Goal: Task Accomplishment & Management: Use online tool/utility

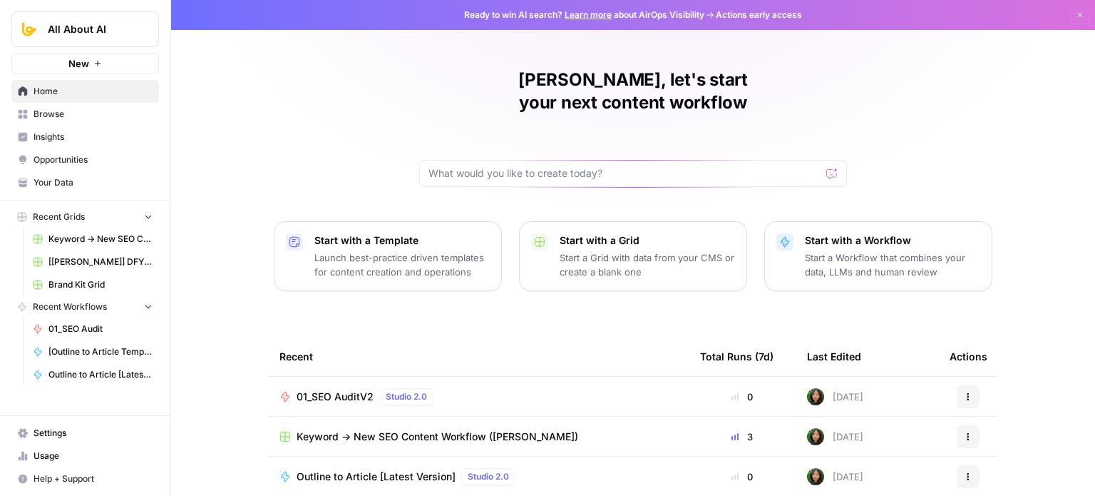
click at [103, 115] on span "Browse" at bounding box center [93, 114] width 119 height 13
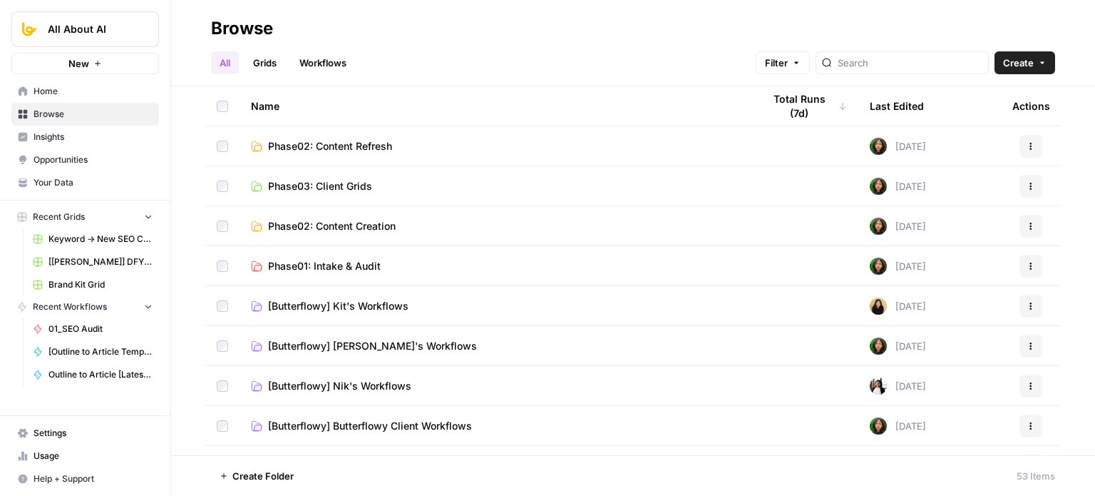
click at [275, 64] on link "Grids" at bounding box center [265, 62] width 41 height 23
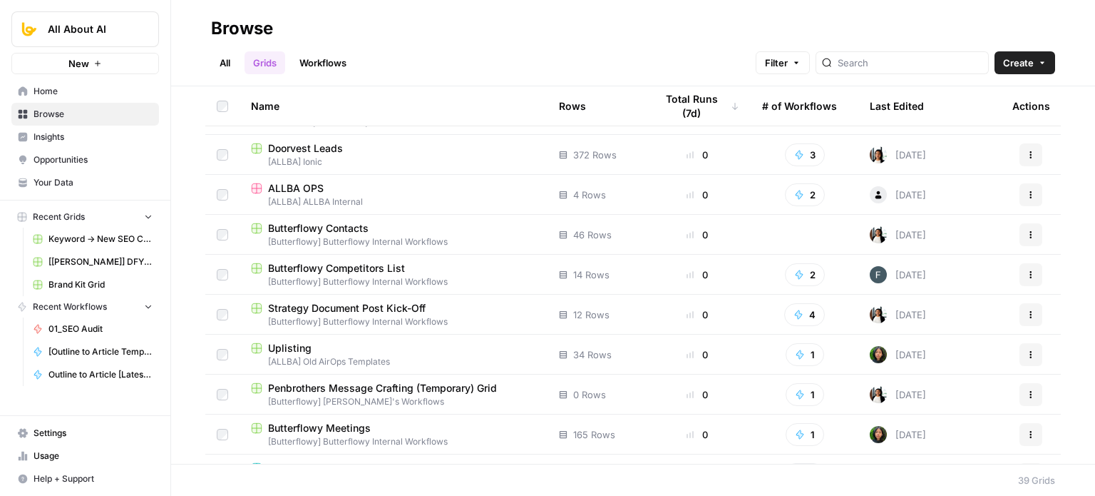
scroll to position [71, 0]
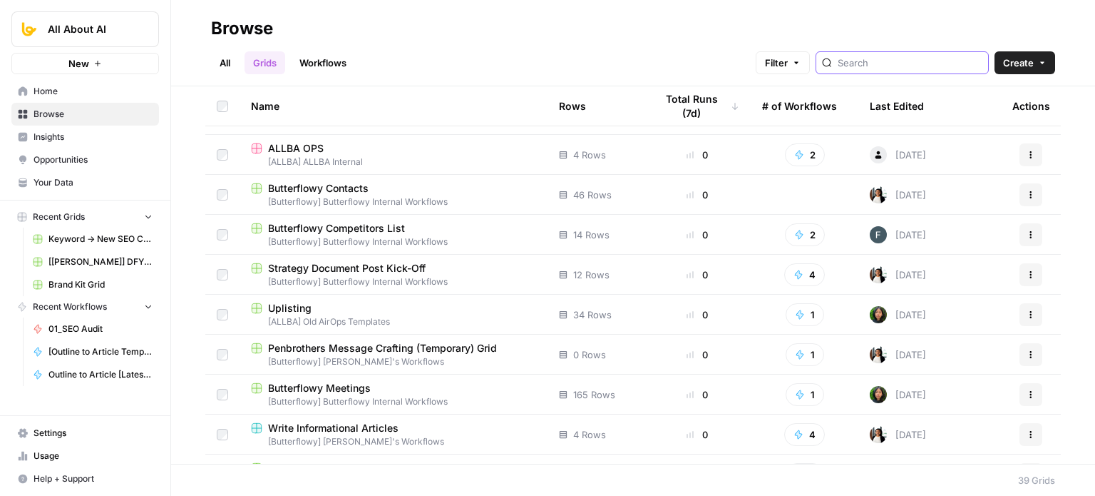
click at [866, 59] on input "search" at bounding box center [910, 63] width 145 height 14
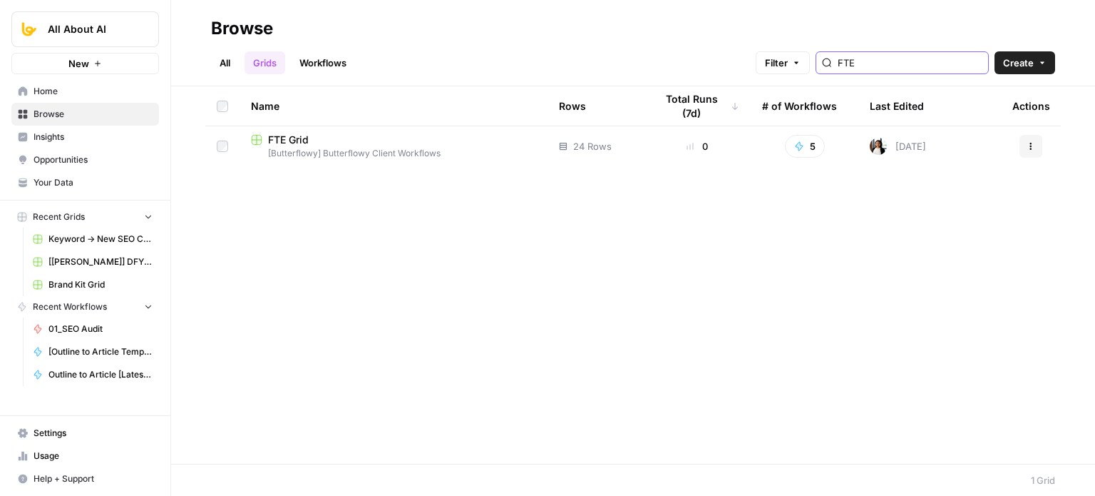
type input "FTE"
click at [288, 143] on span "FTE Grid" at bounding box center [288, 140] width 41 height 14
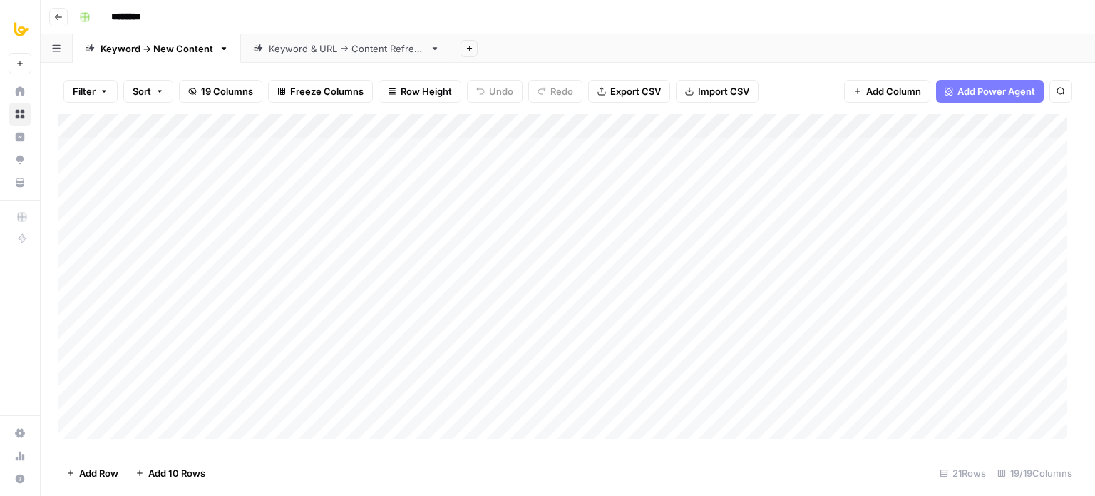
click at [307, 50] on div "Keyword & URL -> Content Refresh" at bounding box center [346, 48] width 155 height 14
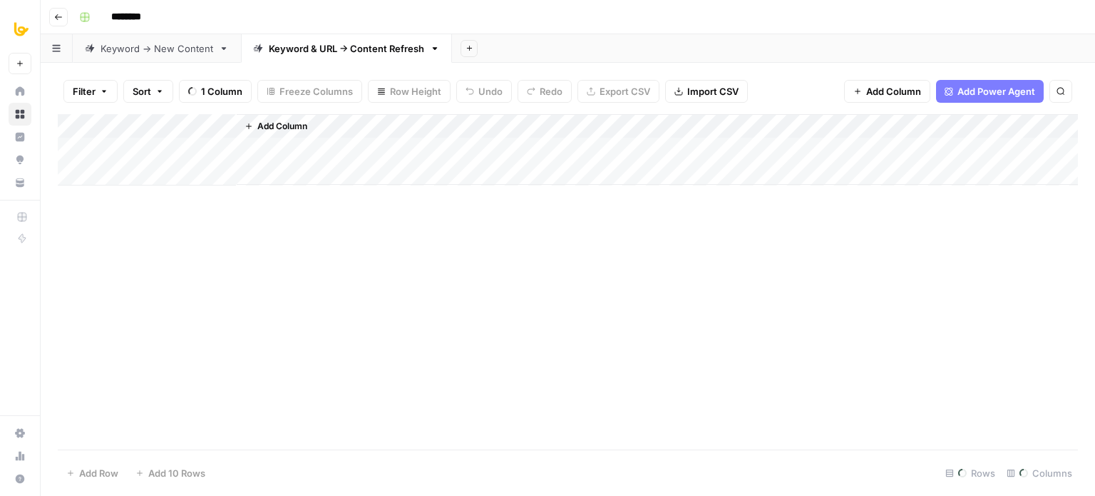
click at [181, 53] on div "Keyword -> New Content" at bounding box center [157, 48] width 113 height 14
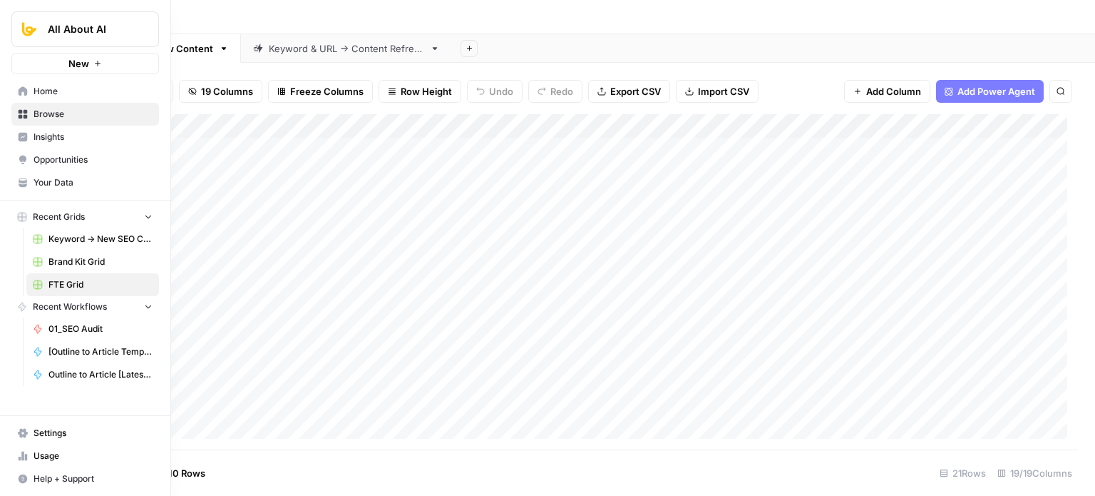
click at [28, 92] on link "Home" at bounding box center [85, 91] width 148 height 23
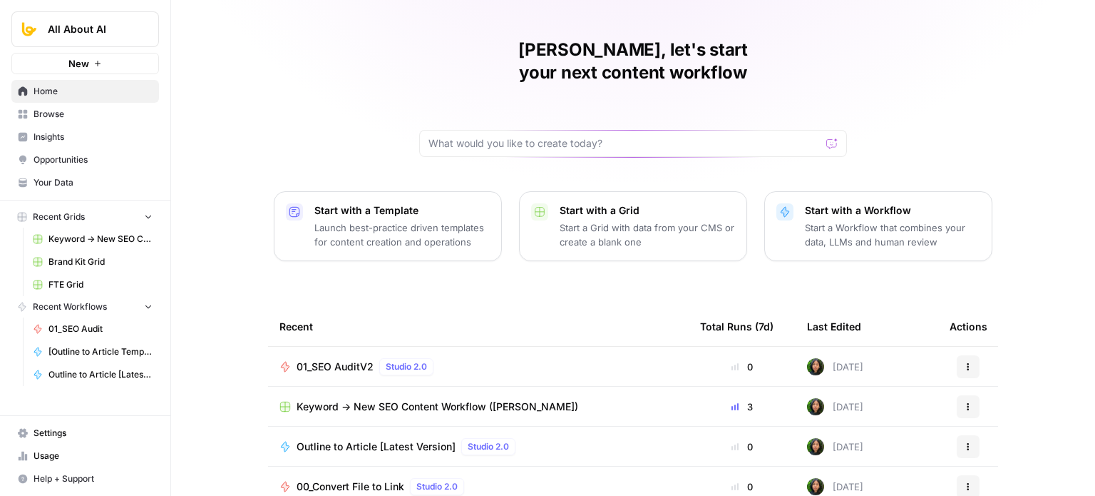
scroll to position [71, 0]
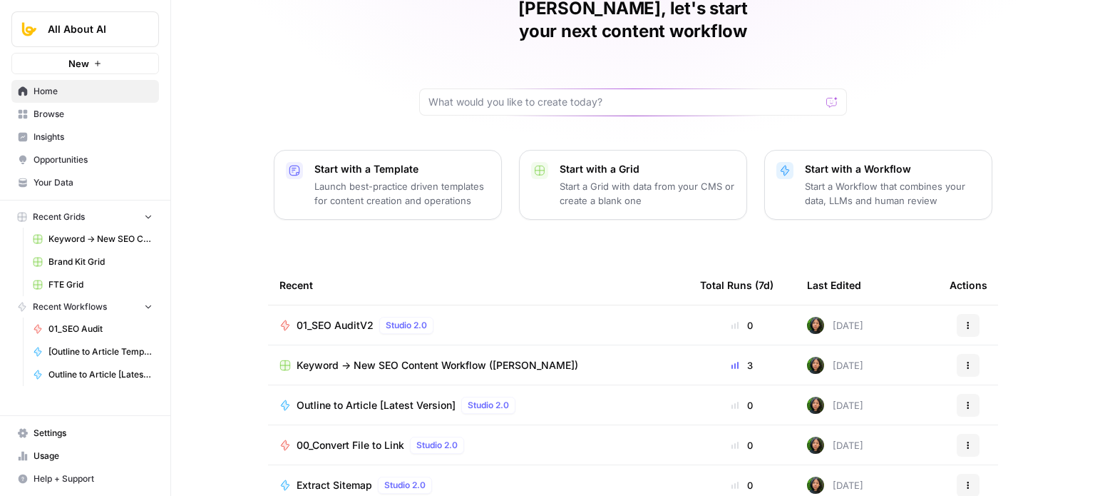
click at [72, 118] on span "Browse" at bounding box center [93, 114] width 119 height 13
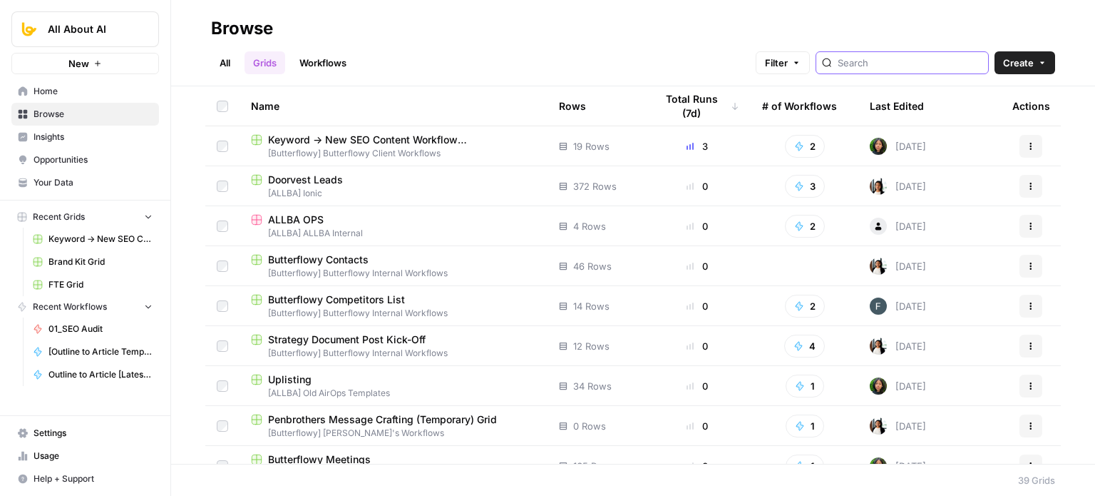
click at [896, 60] on input "search" at bounding box center [910, 63] width 145 height 14
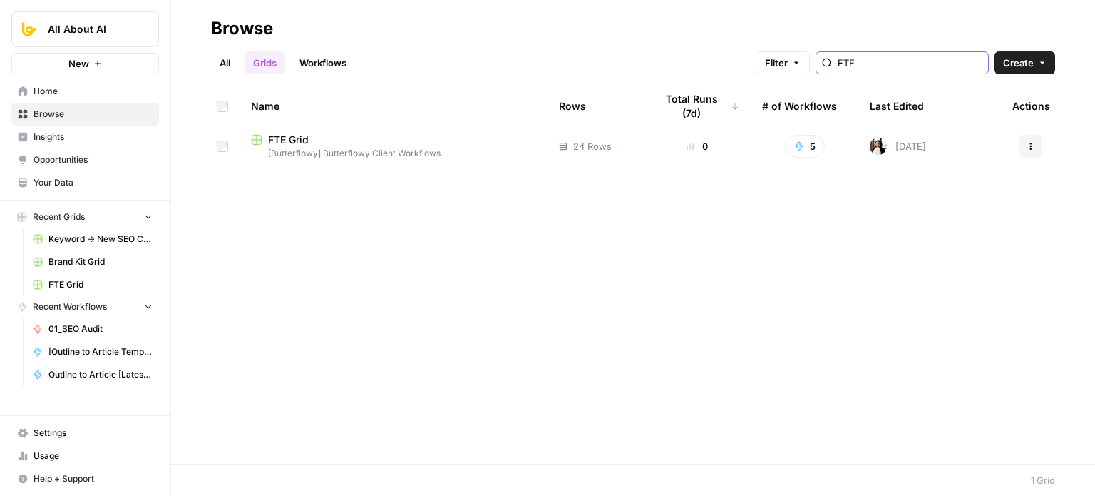
type input "FTE"
click at [284, 144] on span "FTE Grid" at bounding box center [288, 140] width 41 height 14
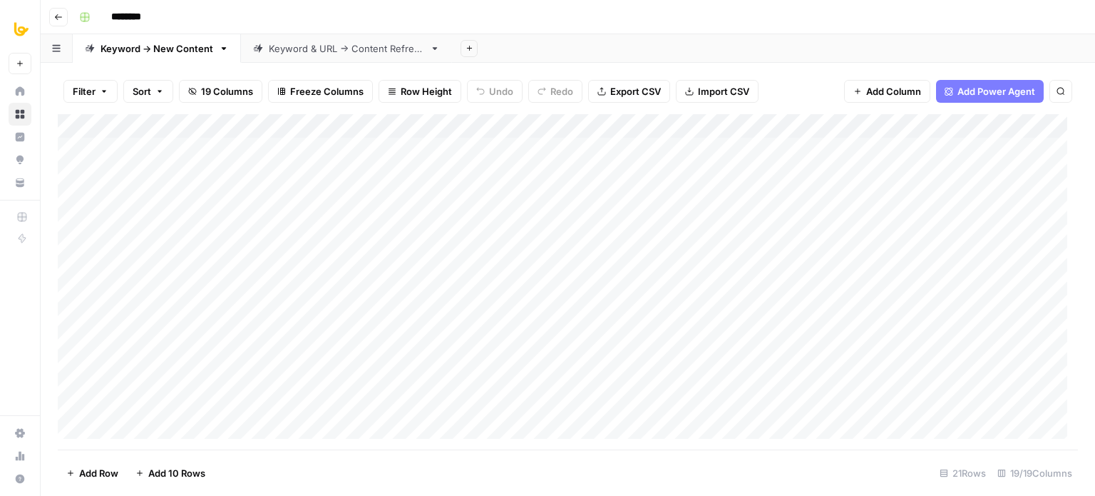
click at [339, 53] on div "Keyword & URL -> Content Refresh" at bounding box center [346, 48] width 155 height 14
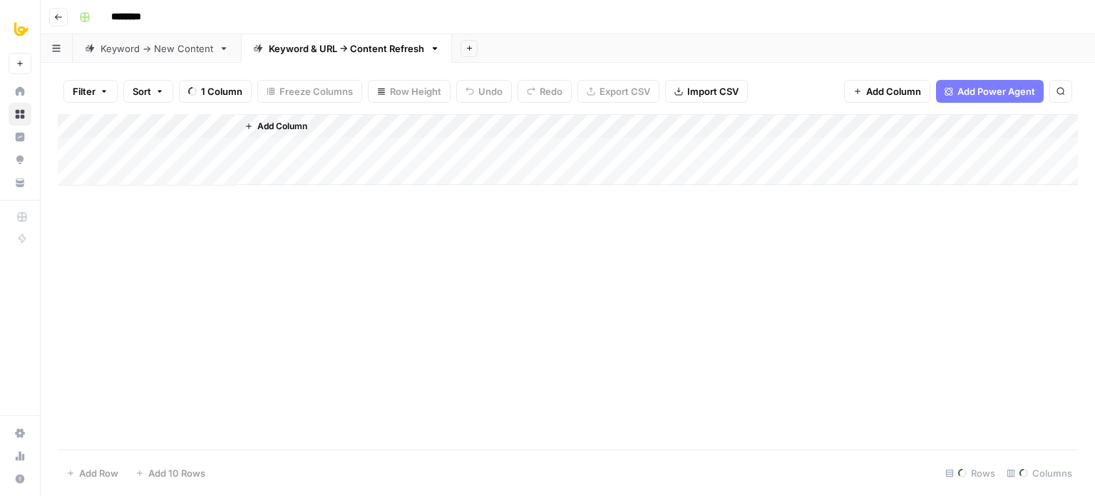
click at [183, 47] on div "Keyword -> New Content" at bounding box center [157, 48] width 113 height 14
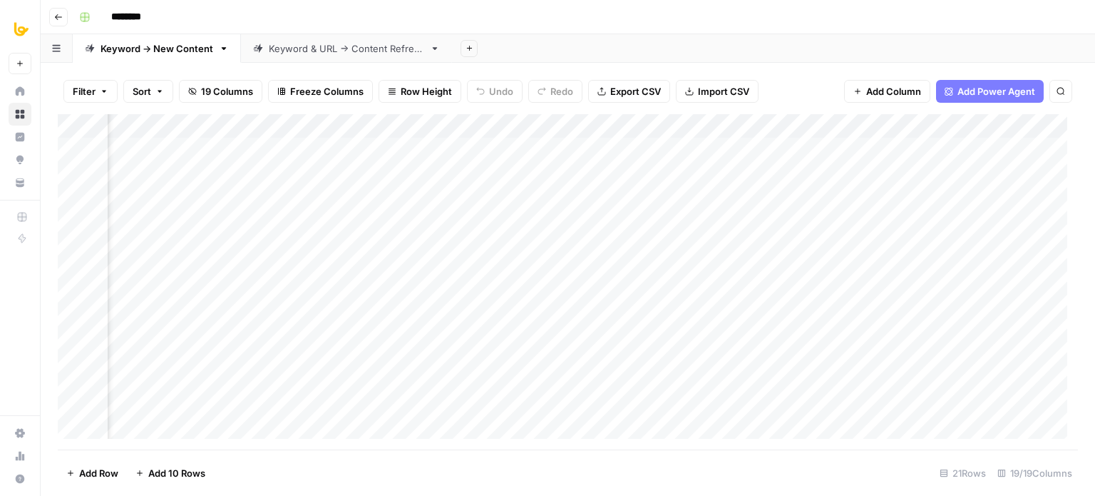
scroll to position [0, 879]
click at [436, 148] on div "Add Column" at bounding box center [568, 281] width 1021 height 335
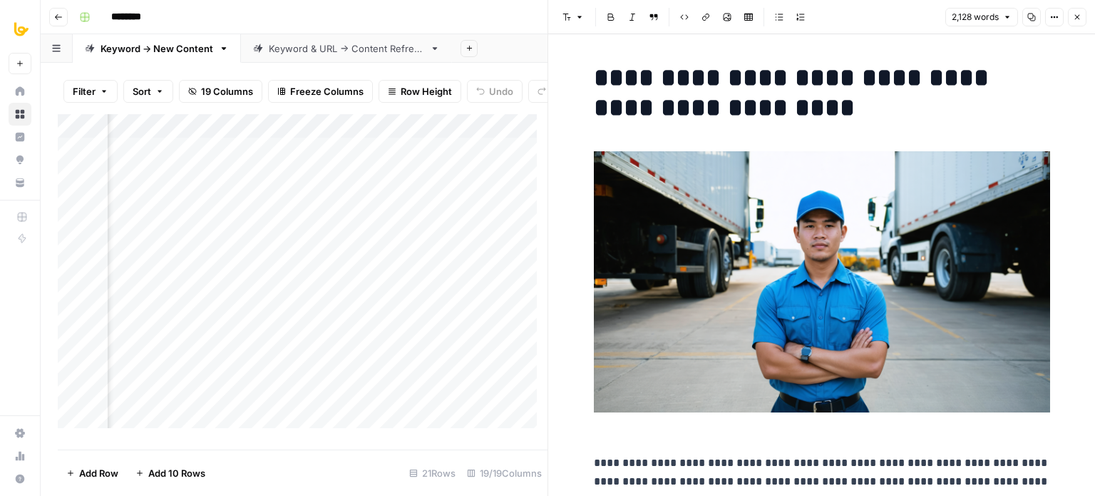
click at [1035, 18] on icon "button" at bounding box center [1032, 17] width 9 height 9
click at [1075, 19] on icon "button" at bounding box center [1077, 17] width 9 height 9
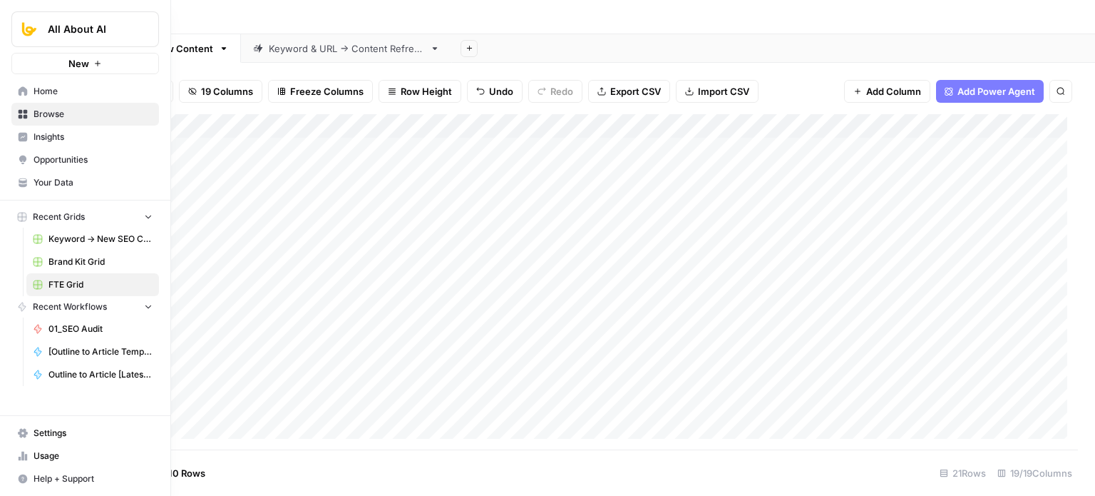
click at [39, 91] on span "Home" at bounding box center [93, 91] width 119 height 13
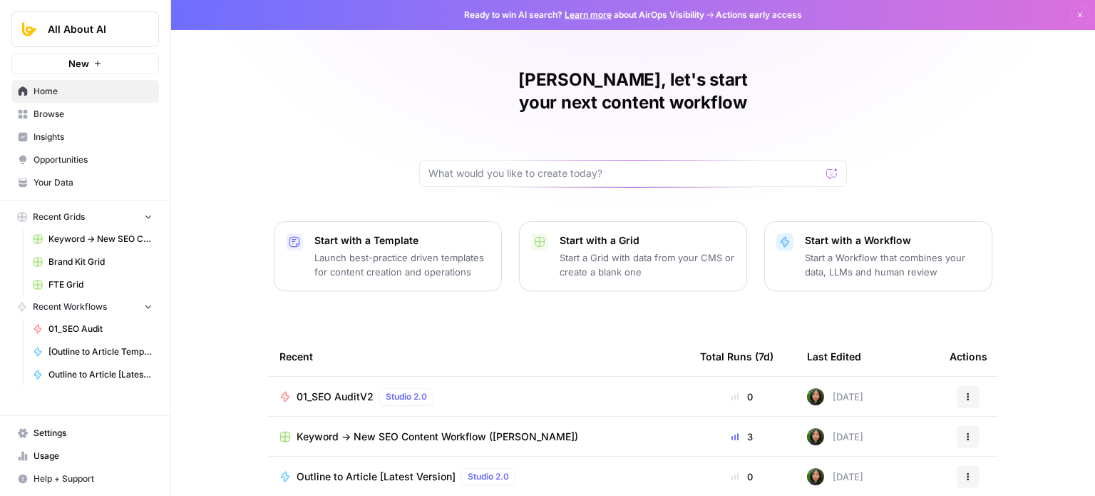
click at [61, 111] on span "Browse" at bounding box center [93, 114] width 119 height 13
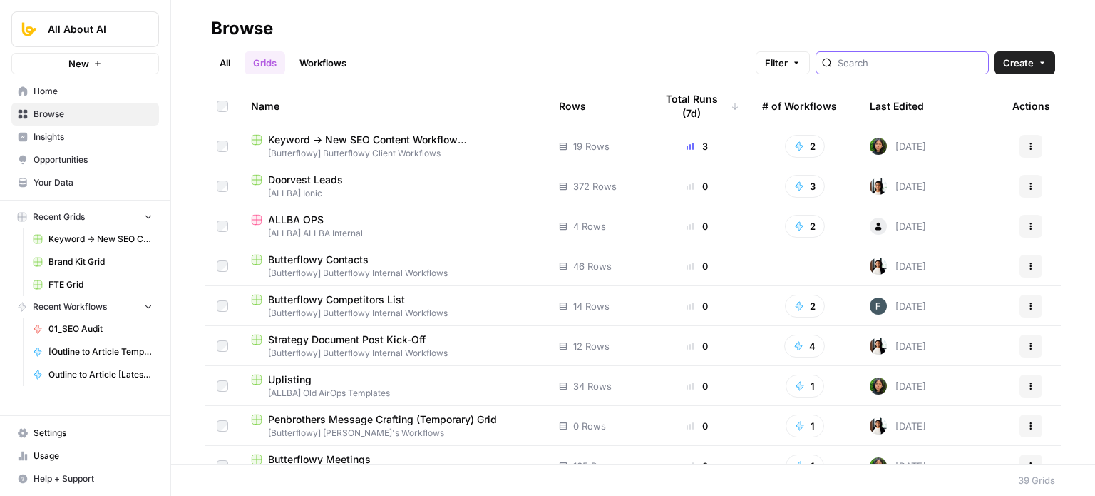
click at [922, 59] on input "search" at bounding box center [910, 63] width 145 height 14
drag, startPoint x: 221, startPoint y: 54, endPoint x: 302, endPoint y: 56, distance: 81.3
click at [222, 54] on link "All" at bounding box center [225, 62] width 28 height 23
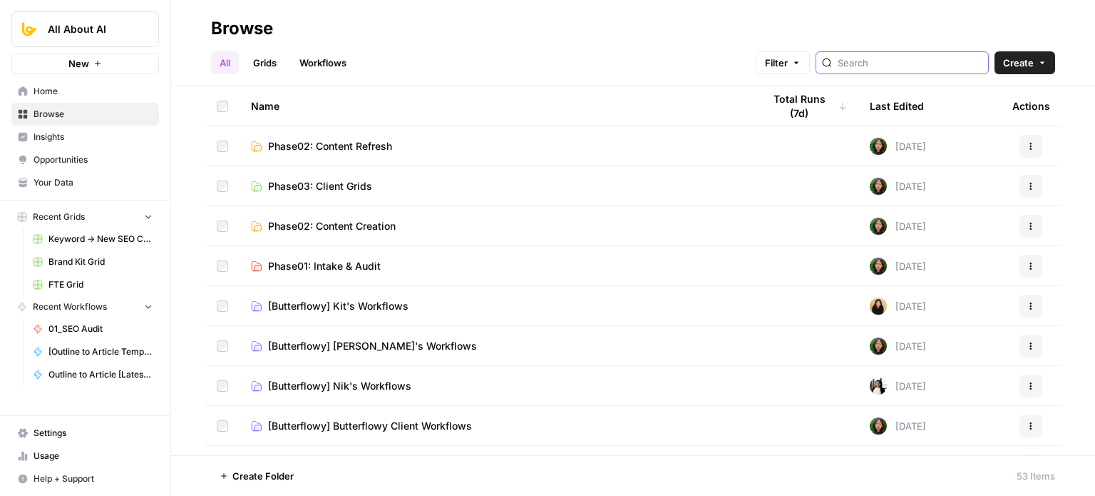
click at [890, 61] on input "search" at bounding box center [910, 63] width 145 height 14
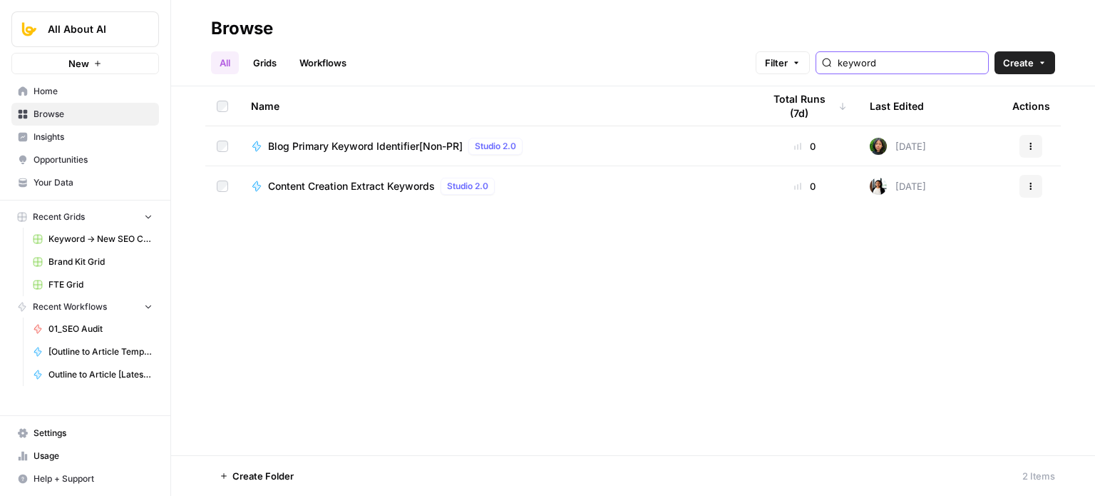
type input "keyword"
click at [976, 63] on input "keyword" at bounding box center [910, 63] width 145 height 14
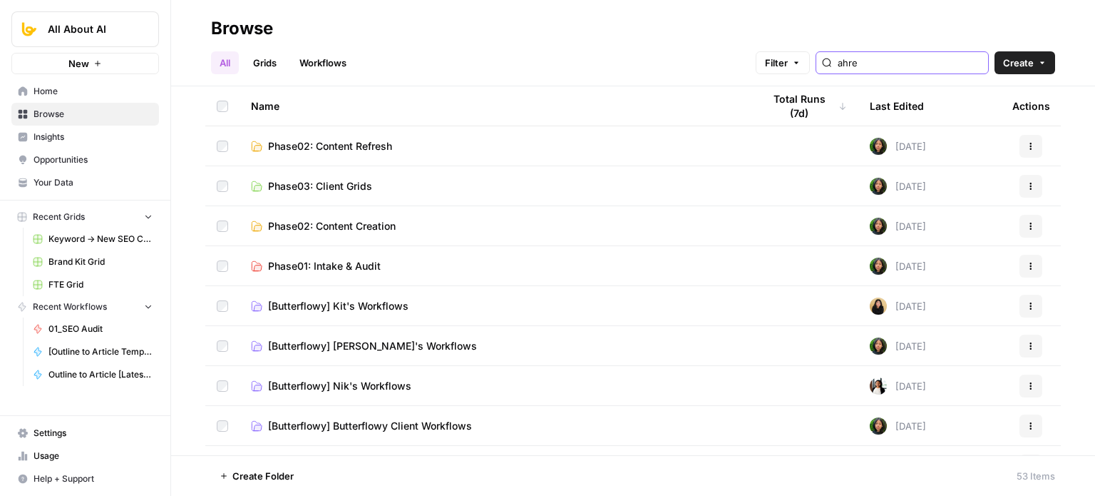
type input "ahref"
type input "keyword"
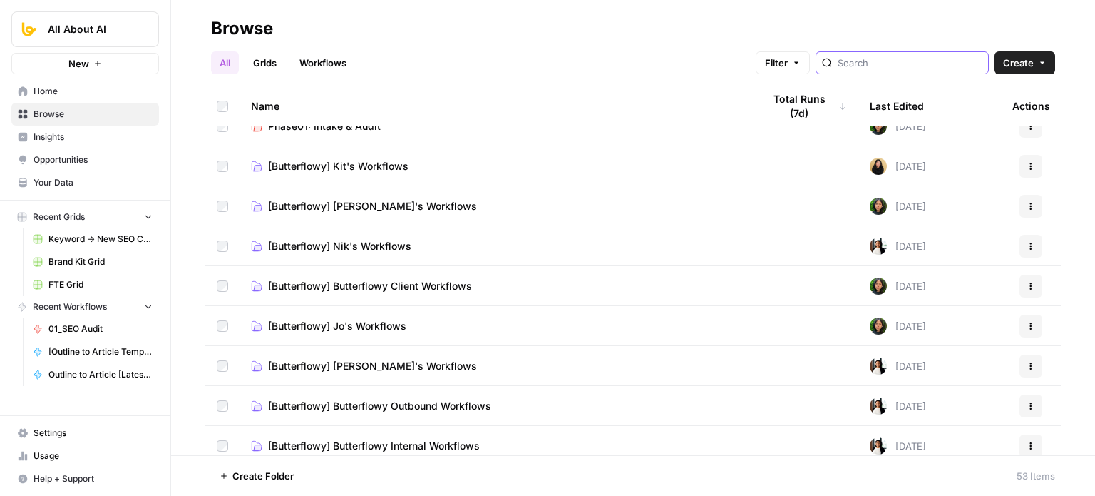
scroll to position [143, 0]
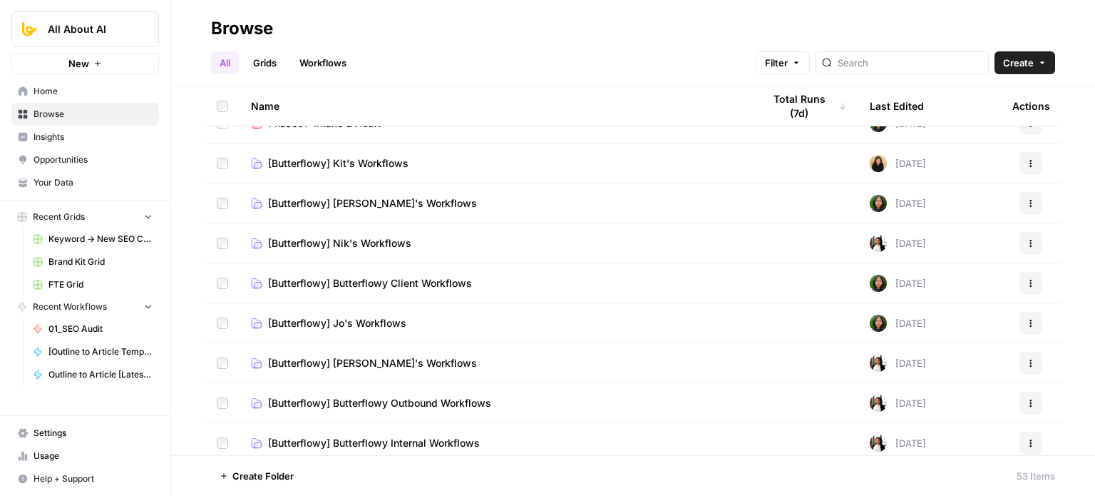
click at [357, 319] on span "[Butterflowy] Jo's Workflows" at bounding box center [337, 323] width 138 height 14
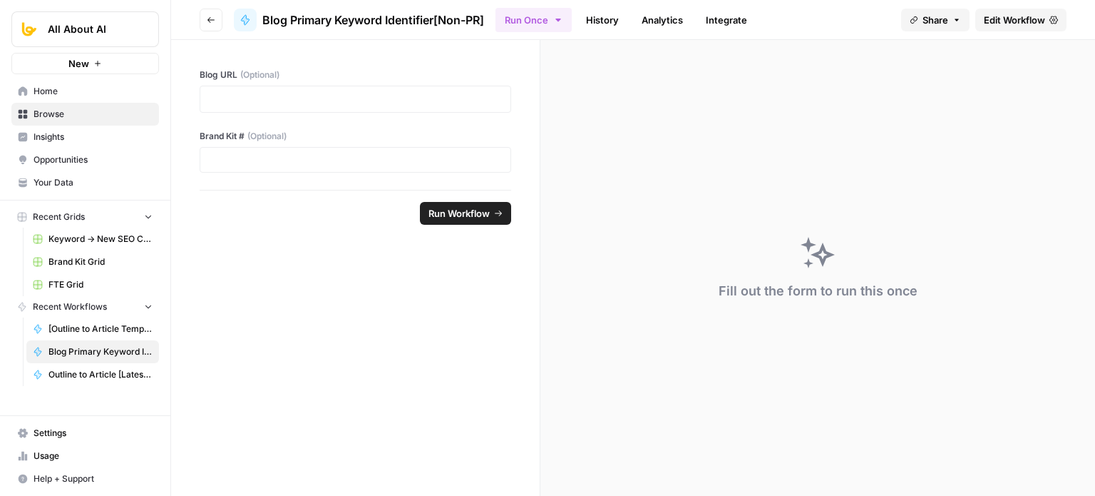
click at [1018, 18] on span "Edit Workflow" at bounding box center [1014, 20] width 61 height 14
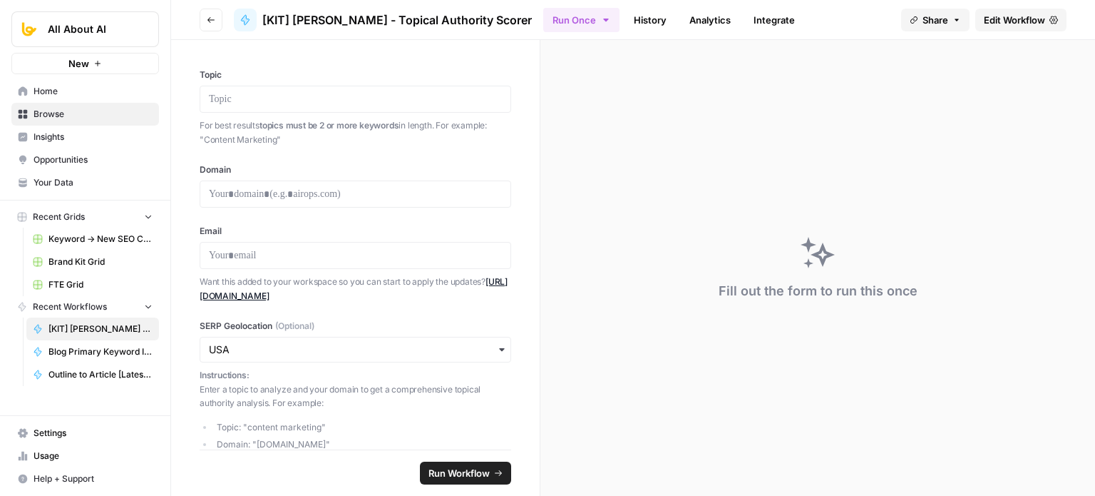
click at [1023, 24] on span "Edit Workflow" at bounding box center [1014, 20] width 61 height 14
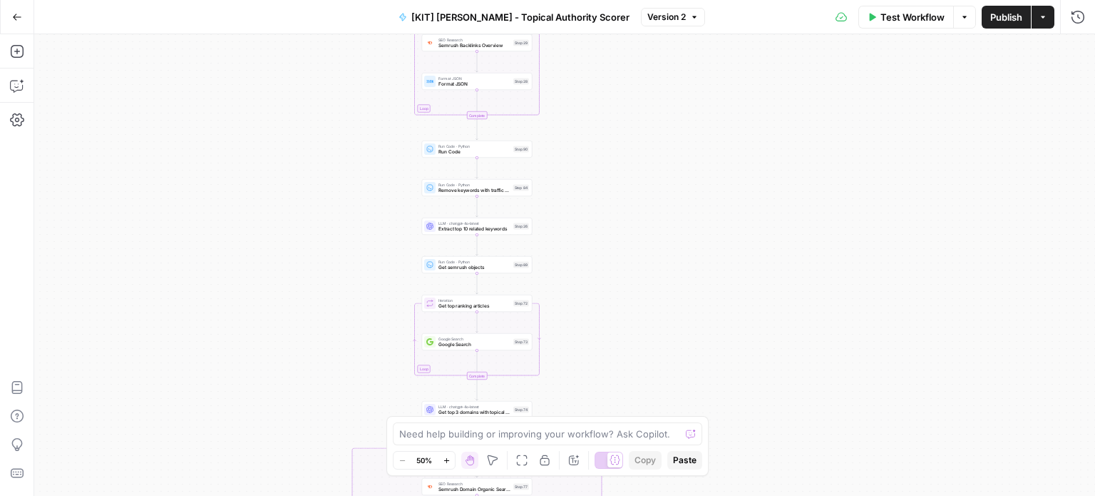
drag, startPoint x: 436, startPoint y: 98, endPoint x: 392, endPoint y: 168, distance: 82.3
click at [378, 204] on div "**********" at bounding box center [564, 264] width 1061 height 461
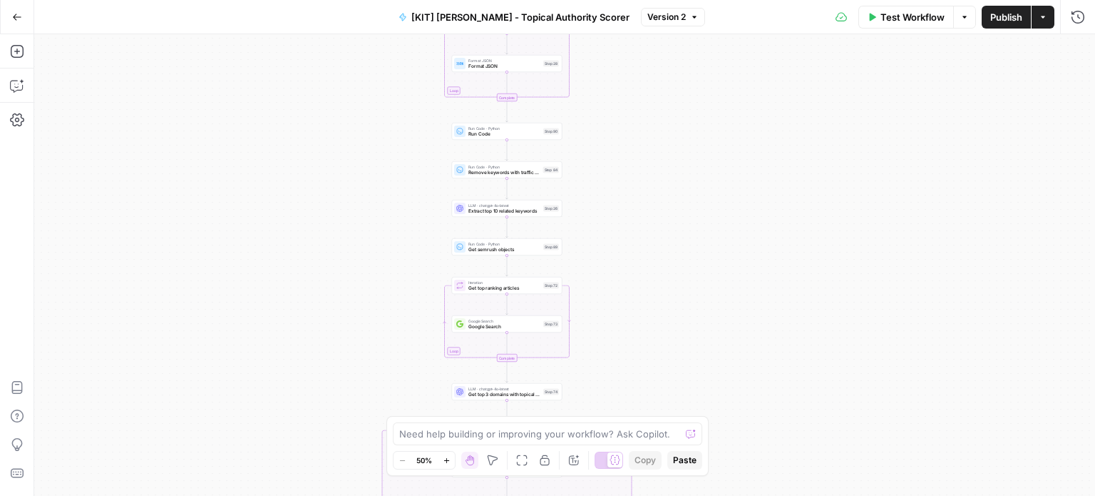
click at [507, 11] on span "[KIT] Kevin Indig - Topical Authority Scorer" at bounding box center [520, 17] width 218 height 14
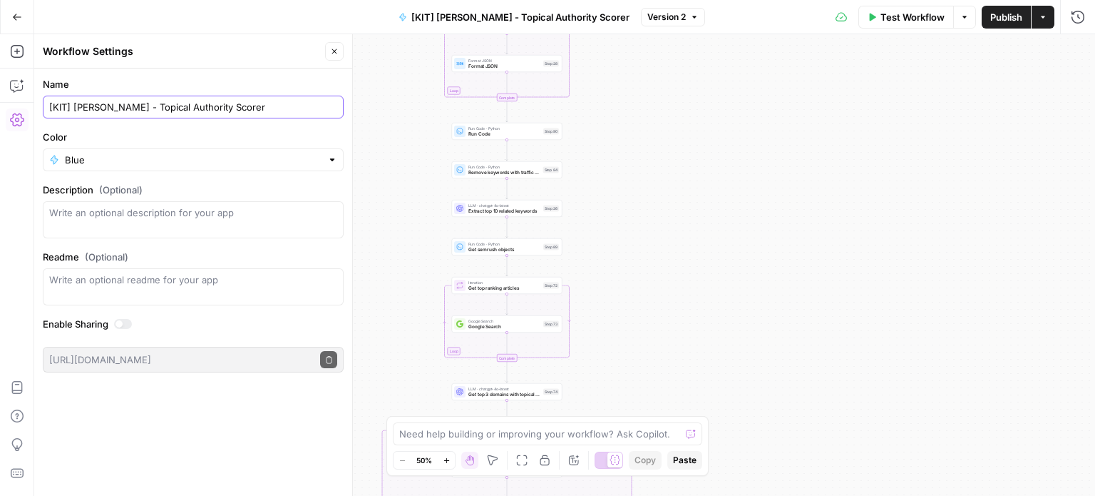
drag, startPoint x: 131, startPoint y: 106, endPoint x: 60, endPoint y: 108, distance: 71.3
click at [46, 111] on div "[KIT] Kevin Indig - Topical Authority Scorer" at bounding box center [193, 107] width 301 height 23
type input "Topical Authority Scorer"
click at [327, 50] on button "Close" at bounding box center [334, 51] width 19 height 19
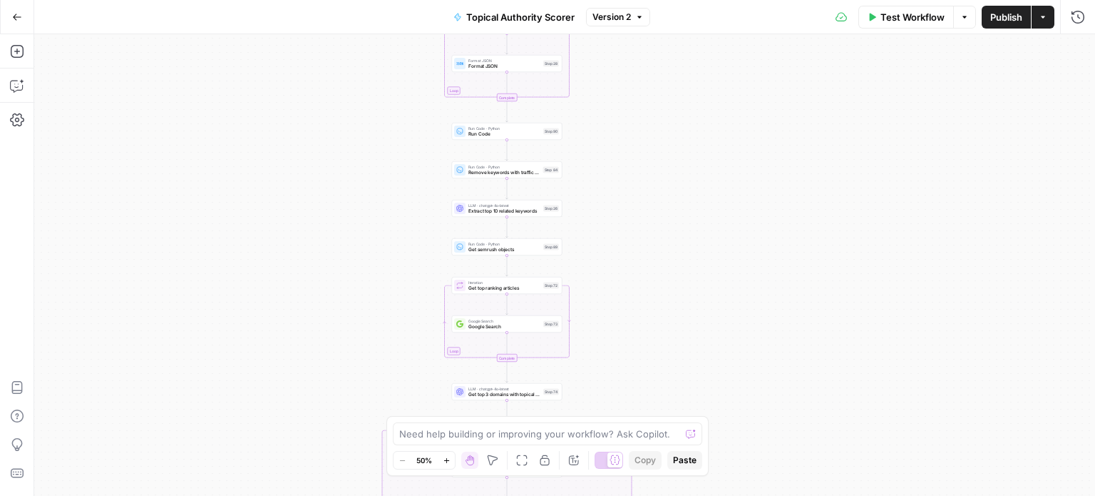
drag, startPoint x: 294, startPoint y: 99, endPoint x: 257, endPoint y: 393, distance: 296.1
click at [255, 391] on div "**********" at bounding box center [564, 264] width 1061 height 461
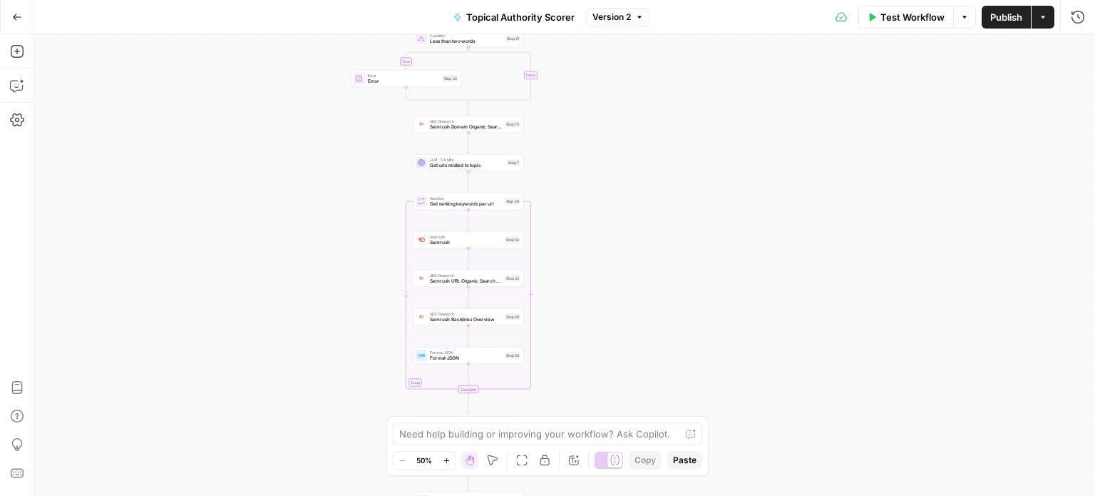
drag, startPoint x: 633, startPoint y: 223, endPoint x: 636, endPoint y: 369, distance: 146.2
click at [638, 368] on div "**********" at bounding box center [564, 264] width 1061 height 461
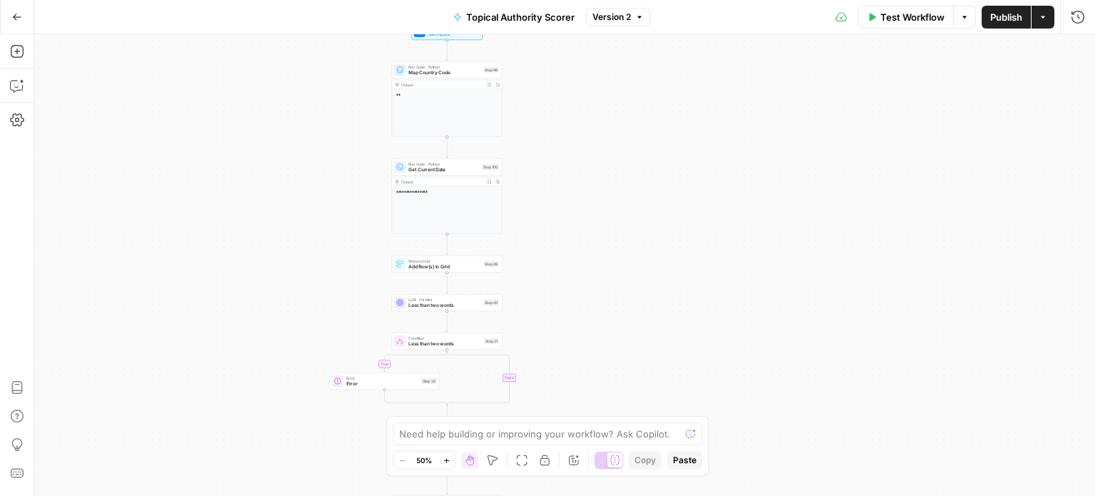
drag, startPoint x: 658, startPoint y: 217, endPoint x: 608, endPoint y: 204, distance: 52.2
click at [659, 218] on div "**********" at bounding box center [564, 264] width 1061 height 461
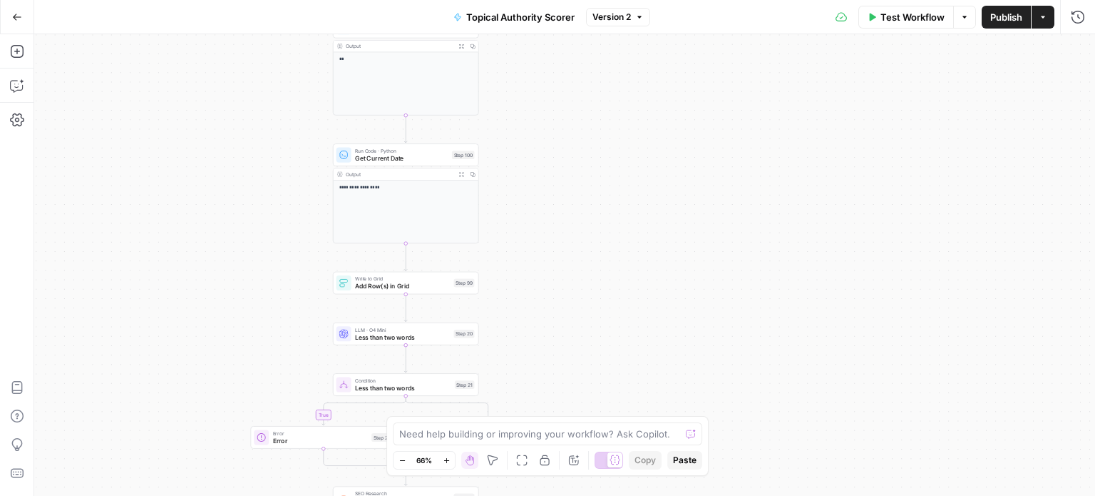
drag, startPoint x: 594, startPoint y: 148, endPoint x: 573, endPoint y: -11, distance: 160.4
click at [573, 0] on html "**********" at bounding box center [547, 248] width 1095 height 496
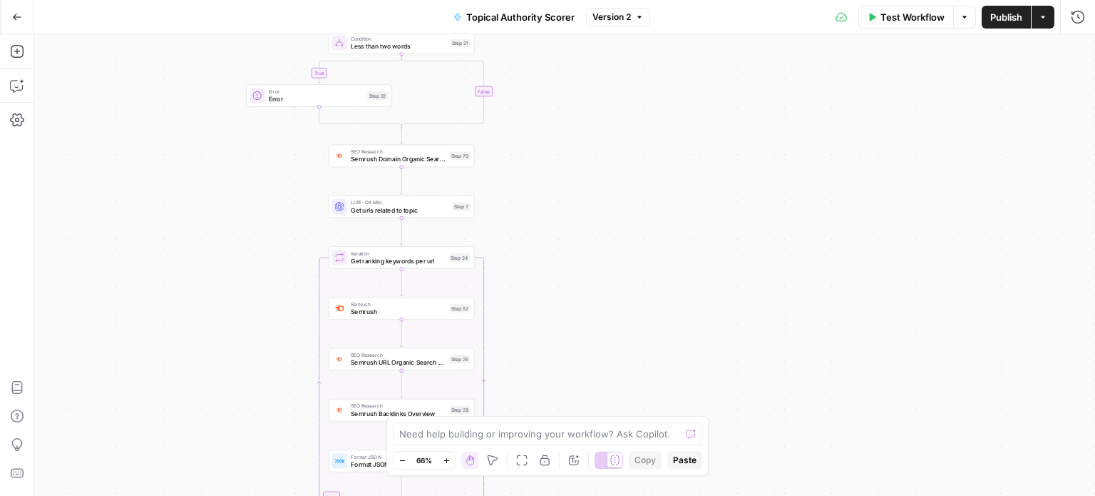
drag, startPoint x: 600, startPoint y: 148, endPoint x: 656, endPoint y: 128, distance: 59.3
click at [680, 83] on div "**********" at bounding box center [564, 264] width 1061 height 461
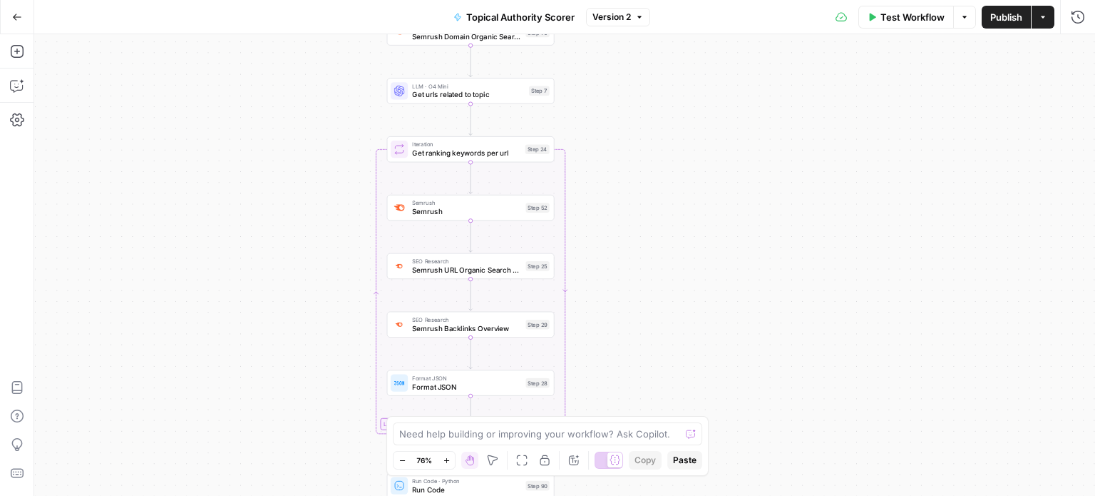
drag, startPoint x: 618, startPoint y: 228, endPoint x: 610, endPoint y: 184, distance: 45.0
click at [620, 182] on div "**********" at bounding box center [564, 264] width 1061 height 461
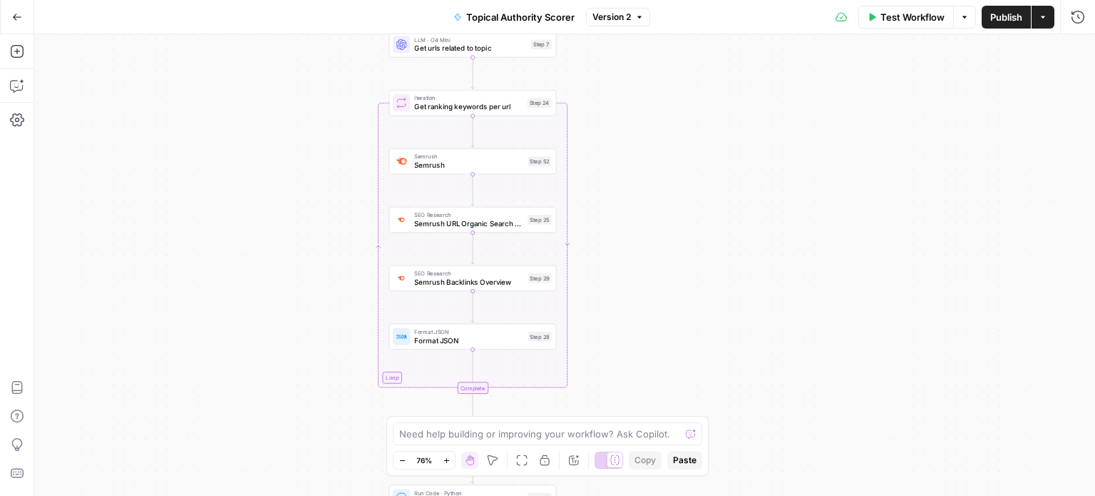
click at [471, 168] on span "Semrush" at bounding box center [468, 165] width 109 height 11
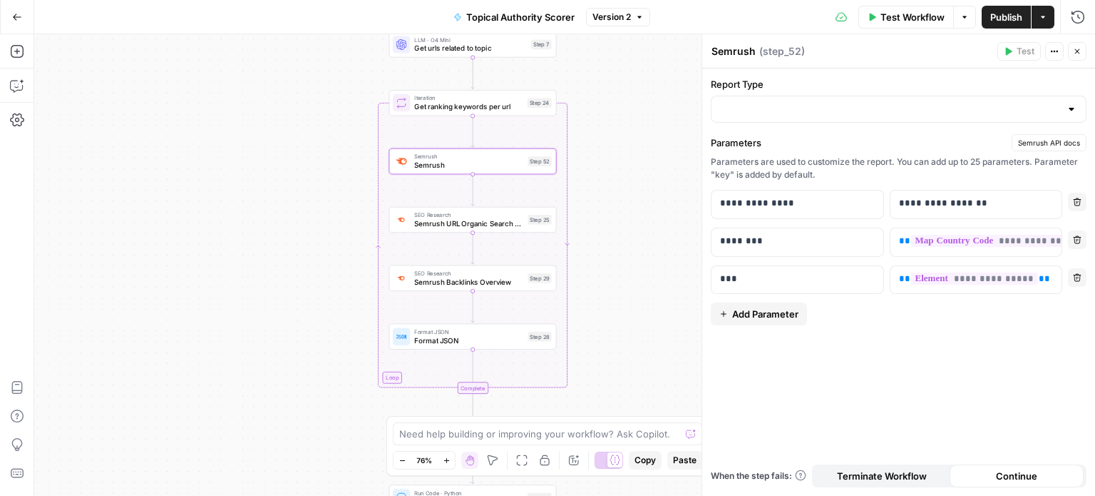
type input "URL Overview (one database)"
click at [894, 111] on input "Report Type" at bounding box center [890, 109] width 340 height 14
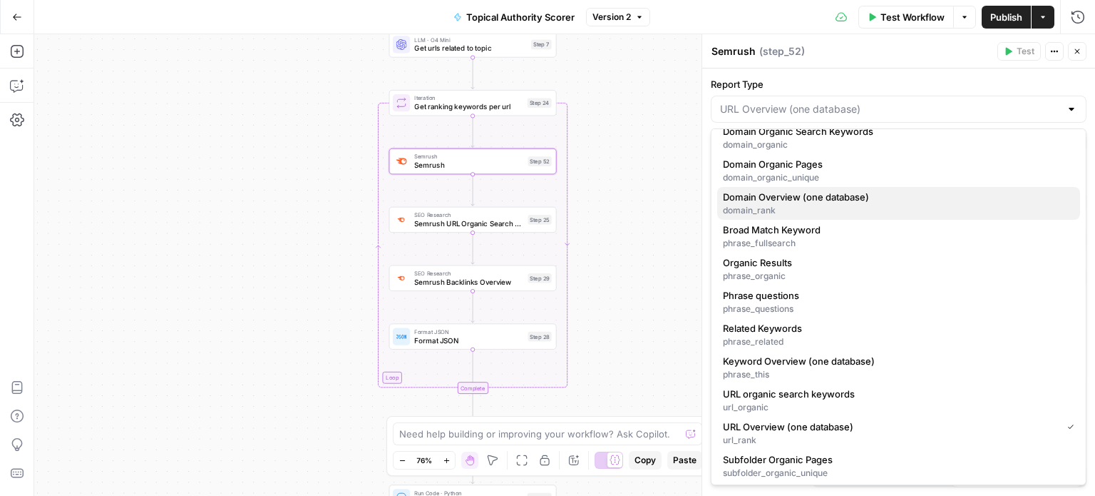
scroll to position [115, 0]
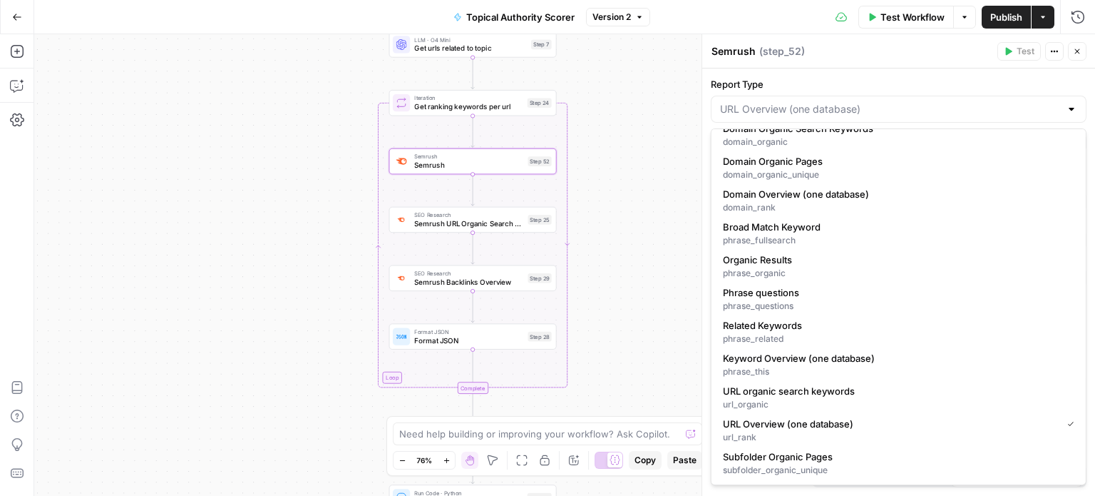
type input "URL Overview (one database)"
click at [850, 83] on label "Report Type" at bounding box center [899, 84] width 376 height 14
click at [850, 102] on input "URL Overview (one database)" at bounding box center [890, 109] width 340 height 14
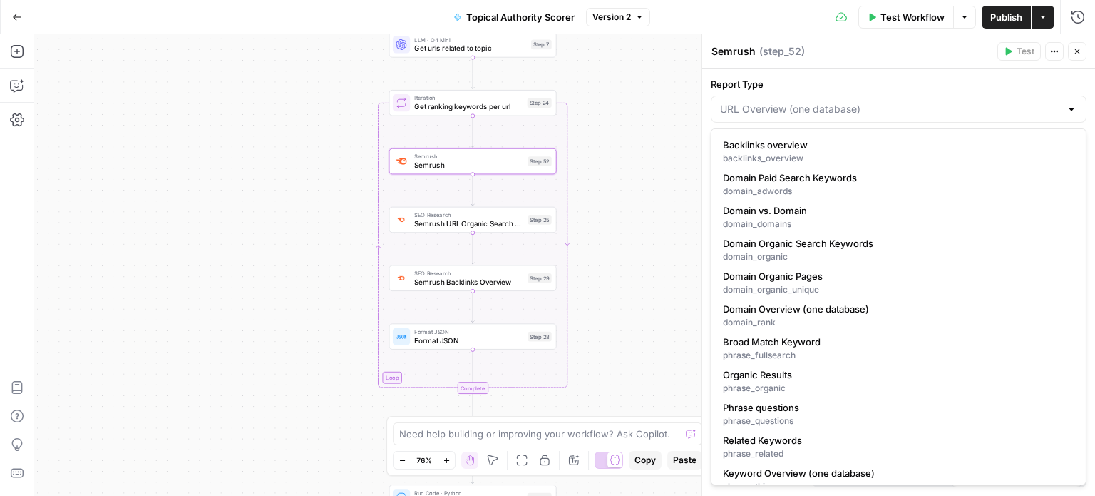
type input "URL Overview (one database)"
click at [858, 71] on div "**********" at bounding box center [898, 281] width 393 height 427
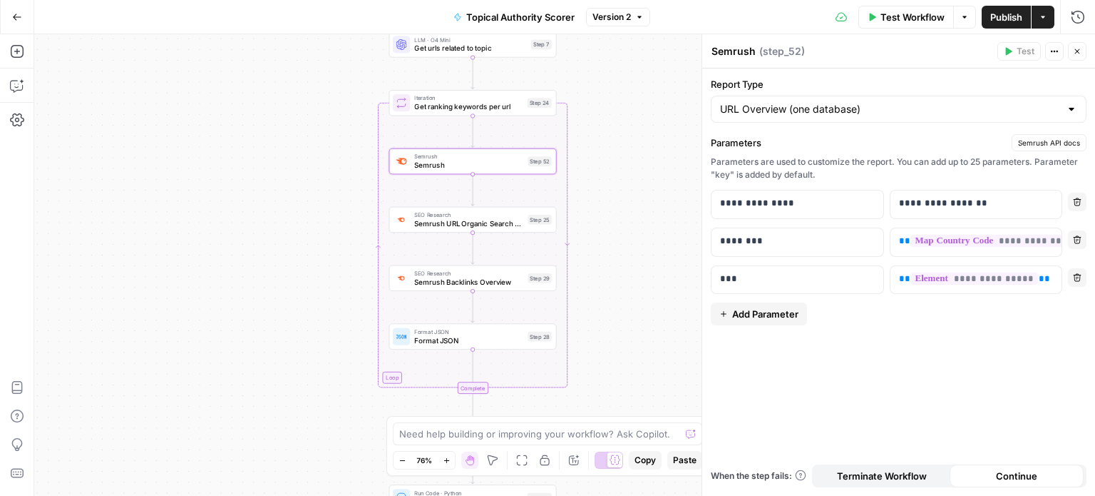
click at [3, 50] on div "Add Steps Copilot Settings AirOps Academy Help Give Feedback Shortcuts" at bounding box center [17, 264] width 34 height 461
click at [24, 51] on button "Add Steps" at bounding box center [17, 51] width 23 height 23
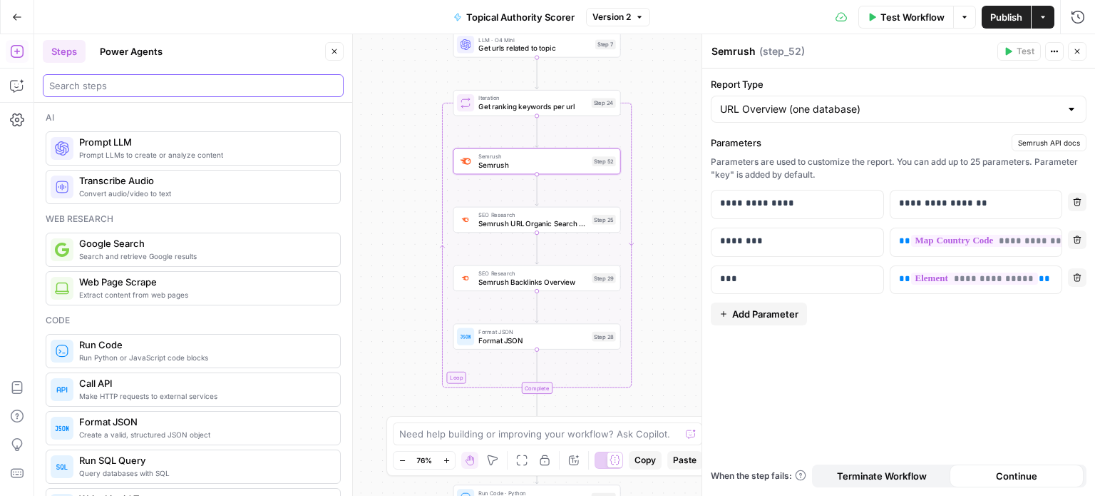
click at [102, 82] on input "search" at bounding box center [193, 85] width 288 height 14
type input "semrush"
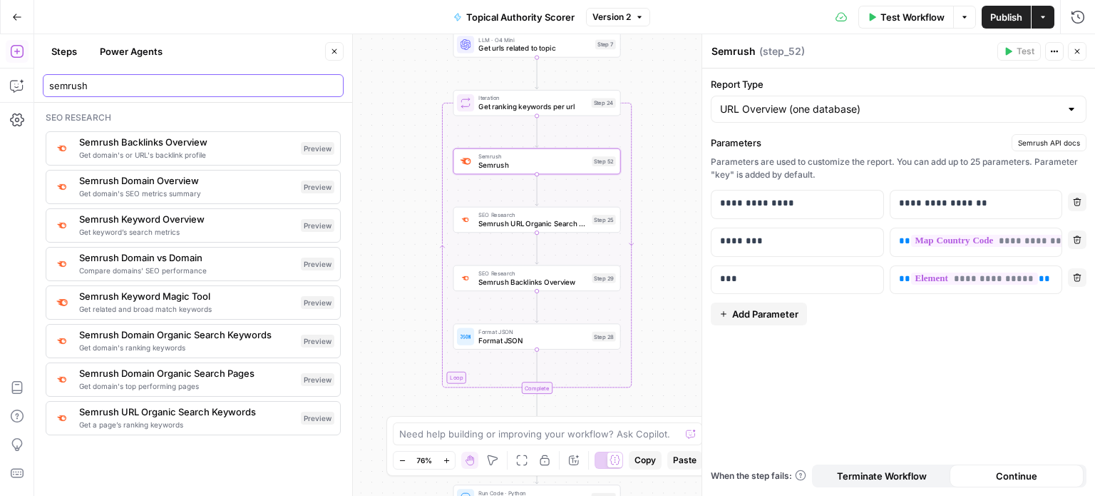
click at [330, 86] on input "semrush" at bounding box center [193, 85] width 288 height 14
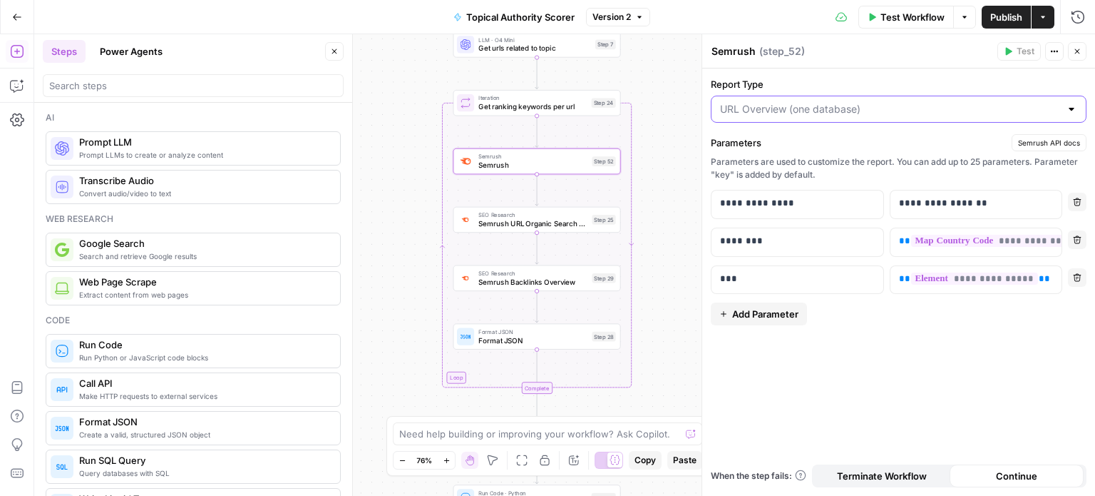
click at [864, 113] on input "Report Type" at bounding box center [890, 109] width 340 height 14
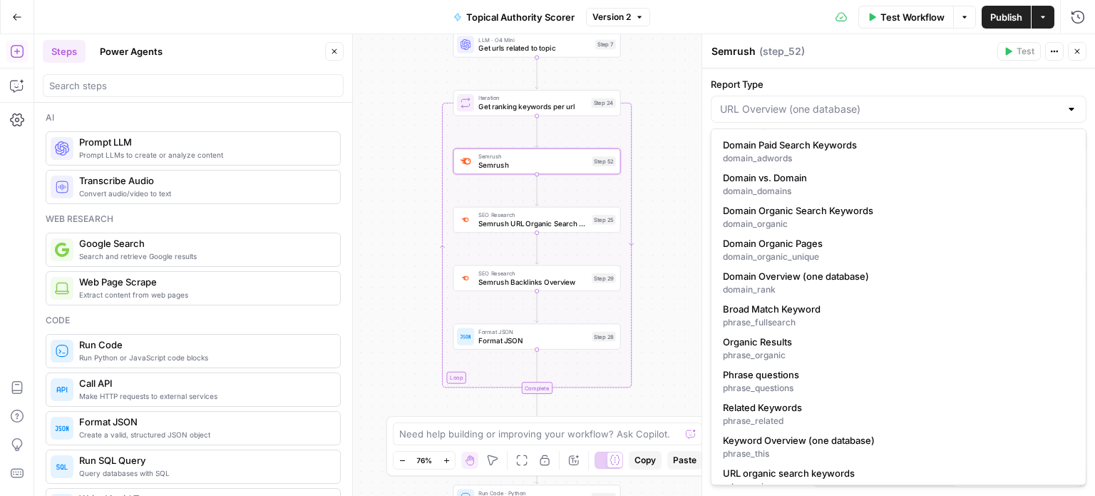
scroll to position [0, 0]
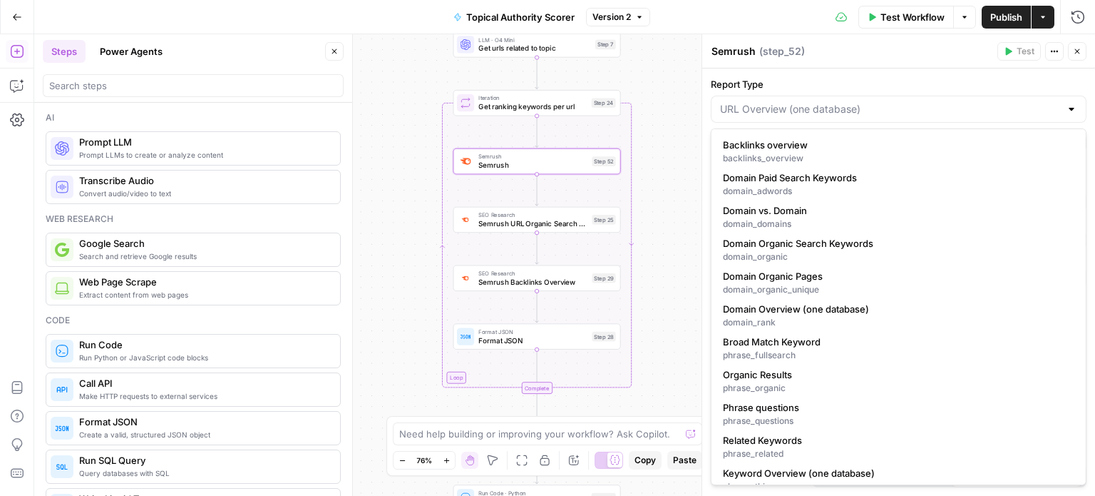
type input "URL Overview (one database)"
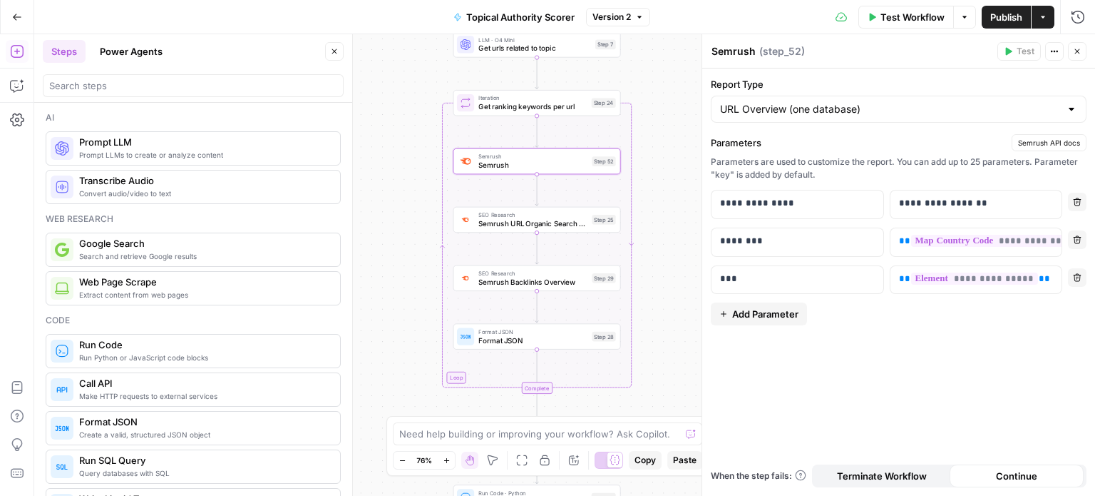
click at [874, 73] on div "**********" at bounding box center [898, 281] width 393 height 427
click at [874, 111] on input "Report Type" at bounding box center [890, 109] width 340 height 14
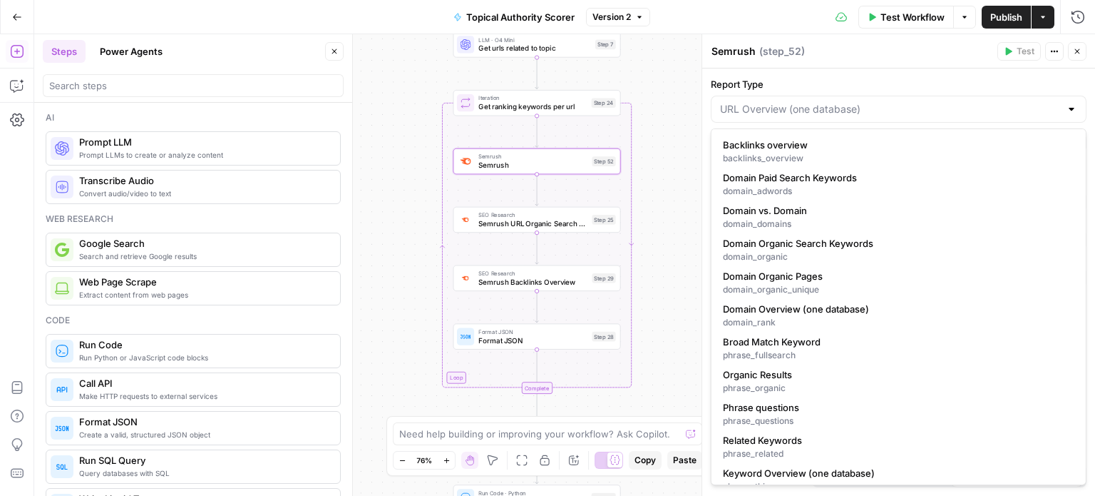
type input "URL Overview (one database)"
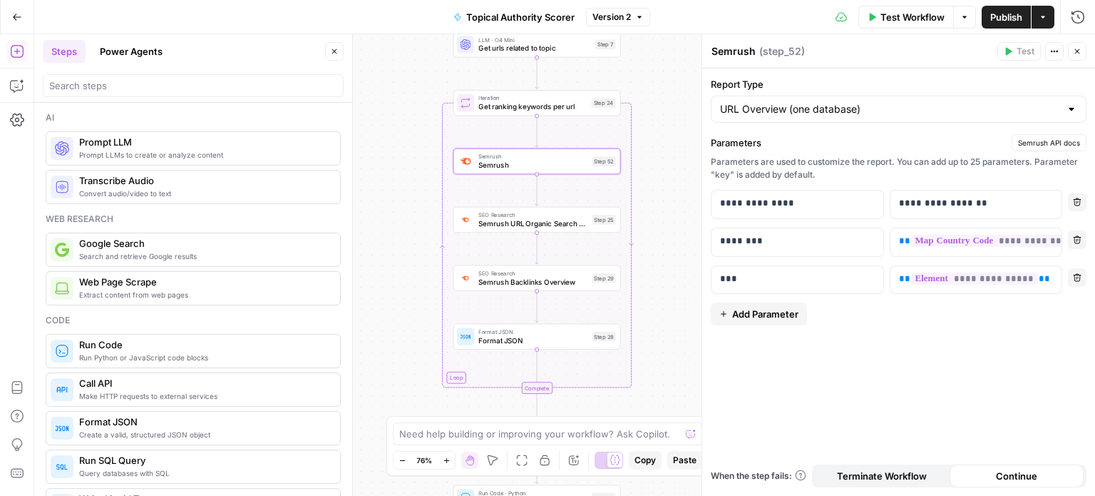
click at [873, 82] on label "Report Type" at bounding box center [899, 84] width 376 height 14
click at [873, 102] on input "URL Overview (one database)" at bounding box center [890, 109] width 340 height 14
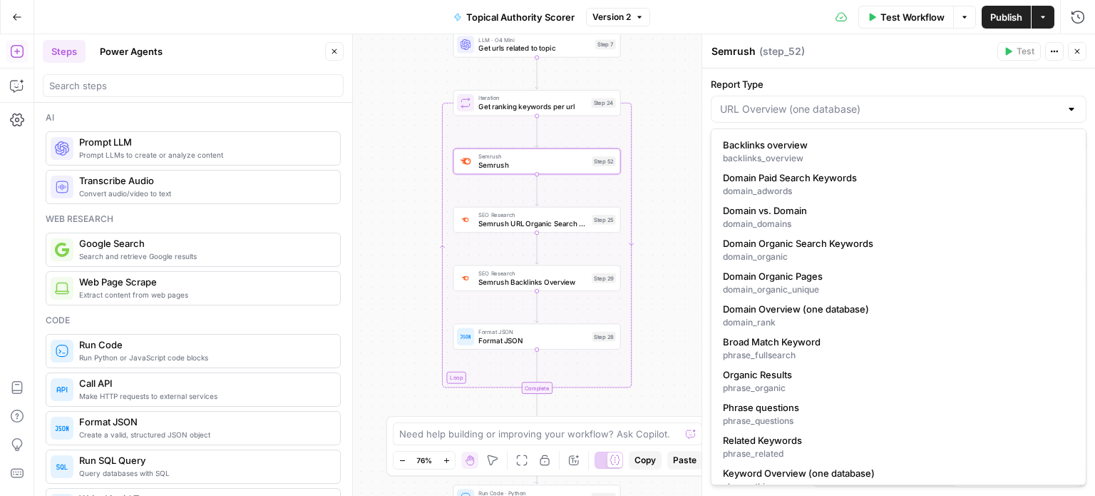
type input "URL Overview (one database)"
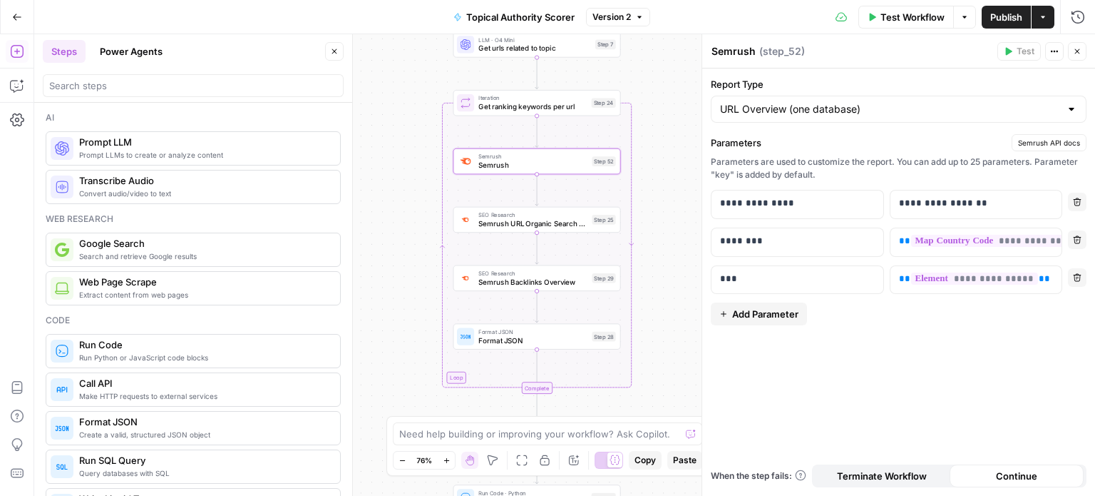
click at [873, 63] on header "Semrush Semrush ( step_52 ) Test Actions Close" at bounding box center [898, 51] width 393 height 34
click at [328, 45] on button "Close" at bounding box center [334, 51] width 19 height 19
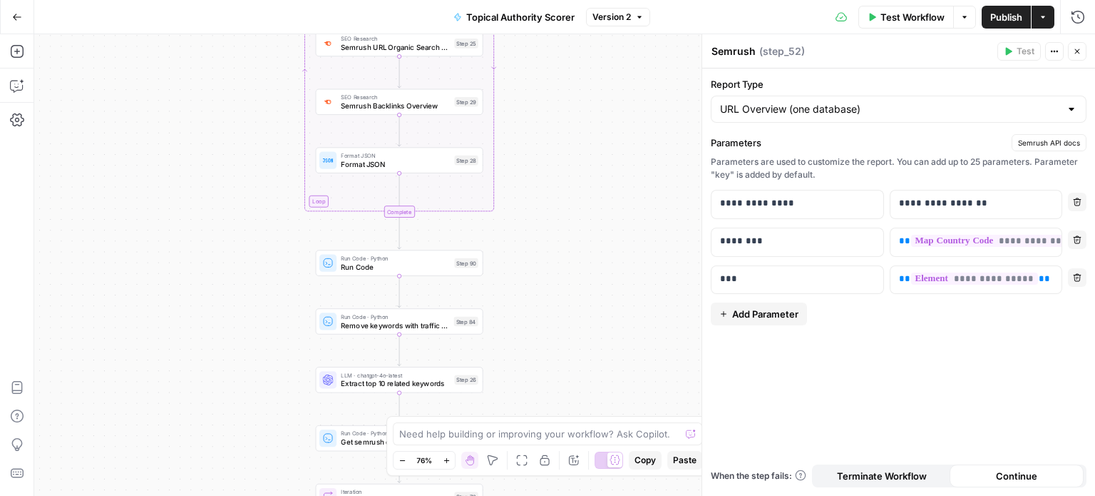
drag, startPoint x: 339, startPoint y: 230, endPoint x: 230, endPoint y: 94, distance: 174.5
click at [230, 93] on div "**********" at bounding box center [564, 264] width 1061 height 461
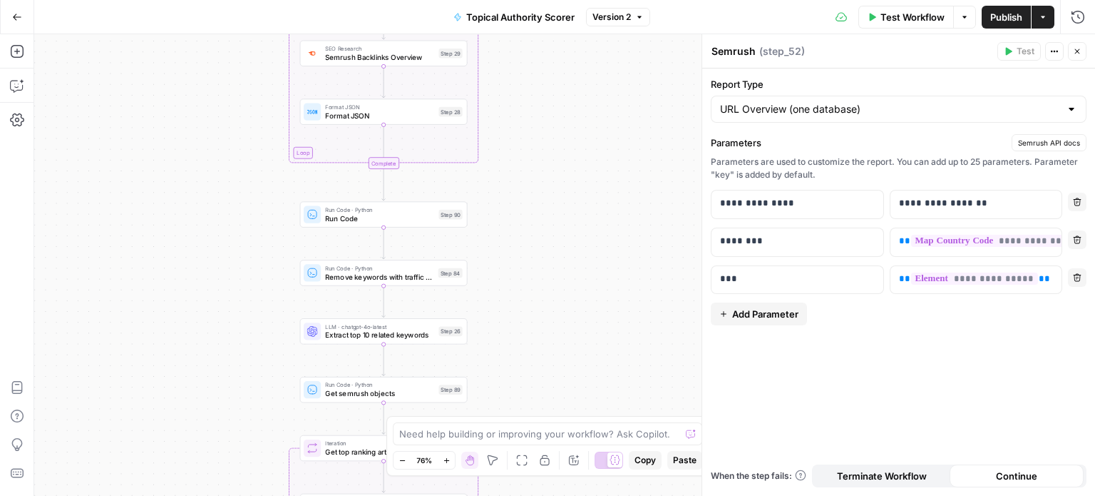
drag, startPoint x: 221, startPoint y: 287, endPoint x: 248, endPoint y: 91, distance: 198.0
click at [248, 91] on div "**********" at bounding box center [564, 264] width 1061 height 461
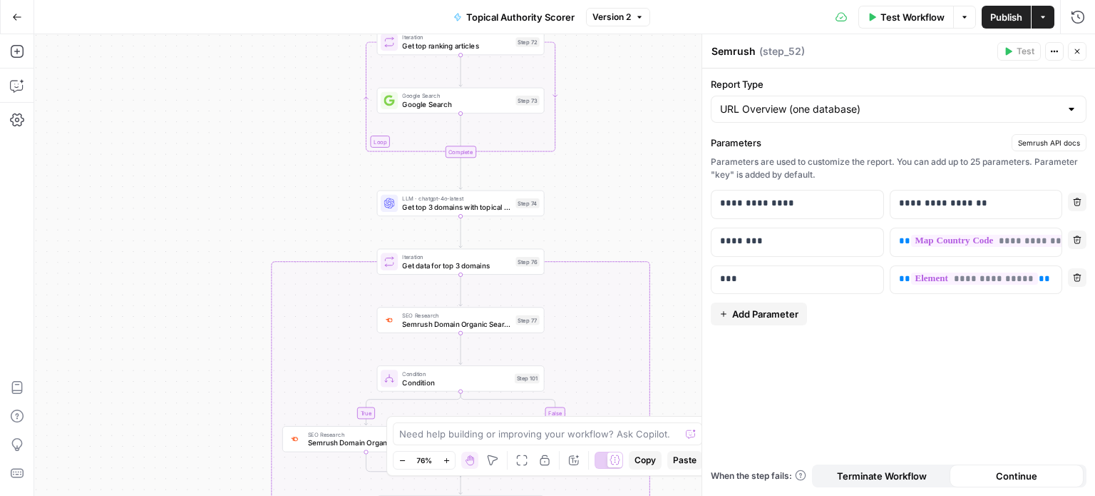
drag, startPoint x: 247, startPoint y: 175, endPoint x: 280, endPoint y: 135, distance: 51.7
click at [280, 135] on div "**********" at bounding box center [564, 264] width 1061 height 461
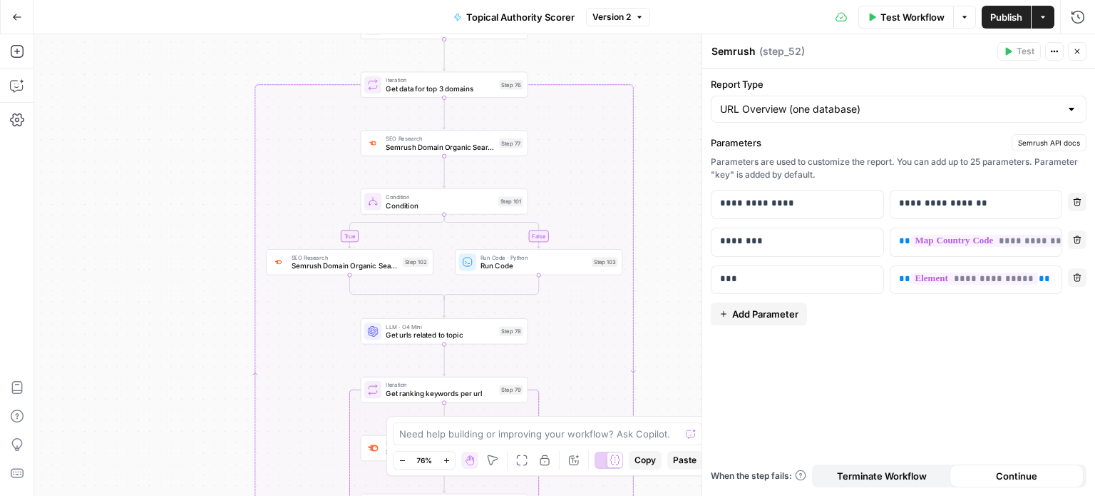
drag, startPoint x: 235, startPoint y: 195, endPoint x: 244, endPoint y: 99, distance: 96.7
click at [244, 99] on div "**********" at bounding box center [564, 264] width 1061 height 461
click at [151, 293] on div "**********" at bounding box center [564, 264] width 1061 height 461
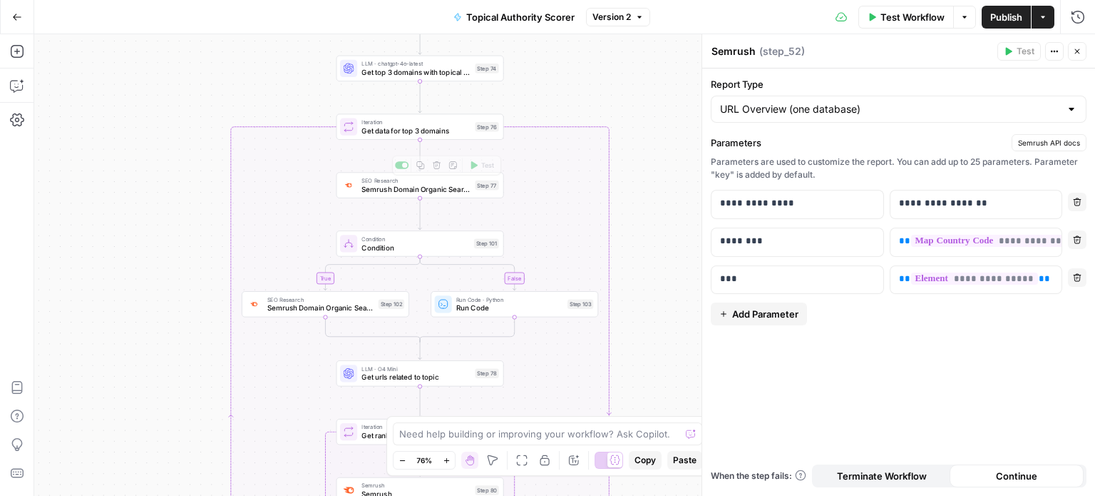
click at [450, 193] on span "Semrush Domain Organic Search Pages" at bounding box center [416, 188] width 109 height 11
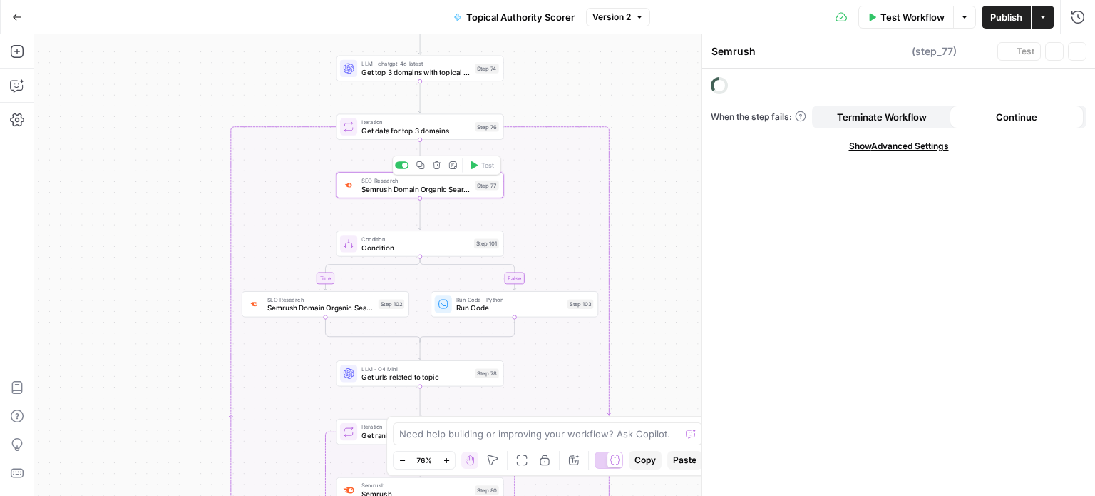
type textarea "Semrush Domain Organic Search Pages"
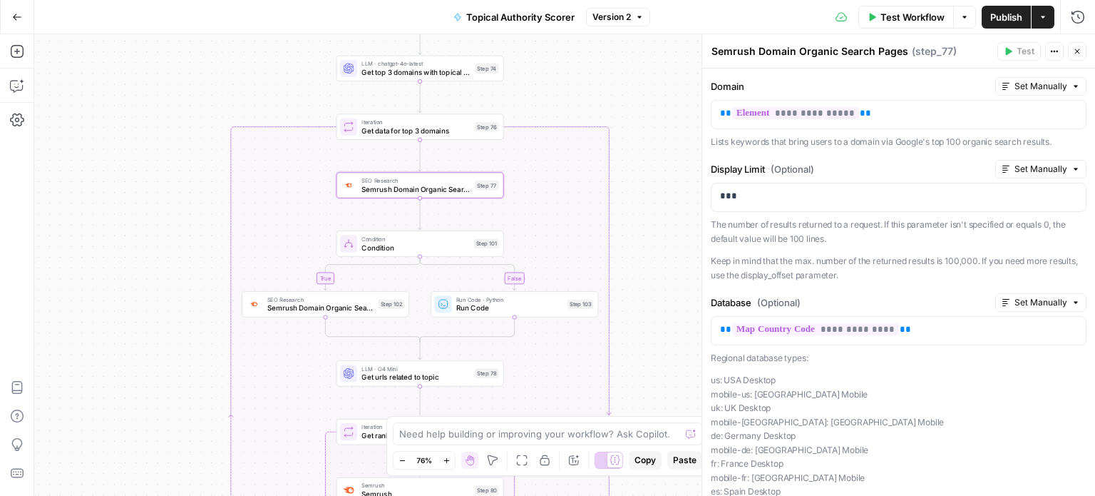
click at [292, 312] on span "Semrush Domain Organic Search Pages" at bounding box center [320, 307] width 107 height 11
drag, startPoint x: 91, startPoint y: 343, endPoint x: 120, endPoint y: 277, distance: 72.2
click at [112, 287] on div "**********" at bounding box center [564, 264] width 1061 height 461
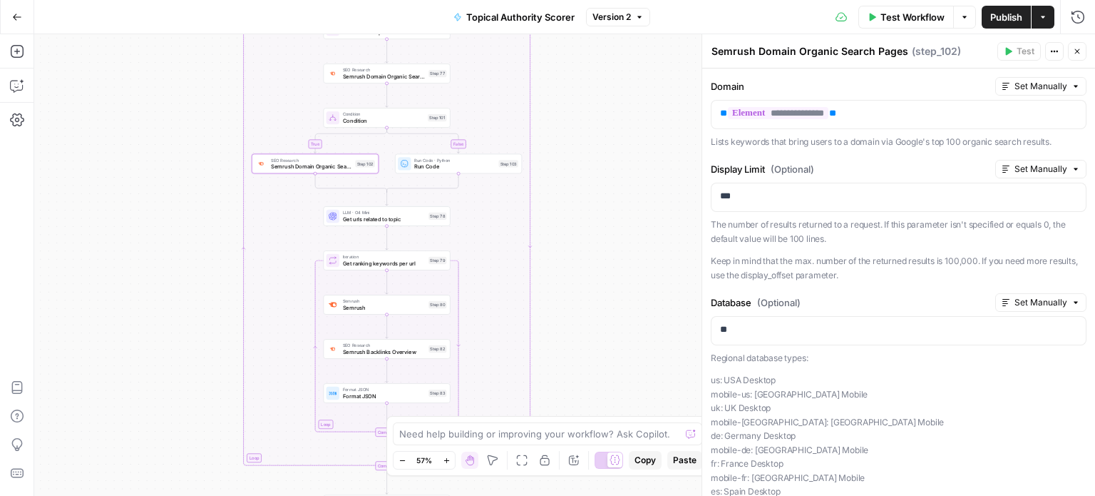
drag, startPoint x: 157, startPoint y: 261, endPoint x: 163, endPoint y: 222, distance: 39.6
click at [163, 222] on div "**********" at bounding box center [564, 264] width 1061 height 461
click at [133, 271] on div "**********" at bounding box center [564, 264] width 1061 height 461
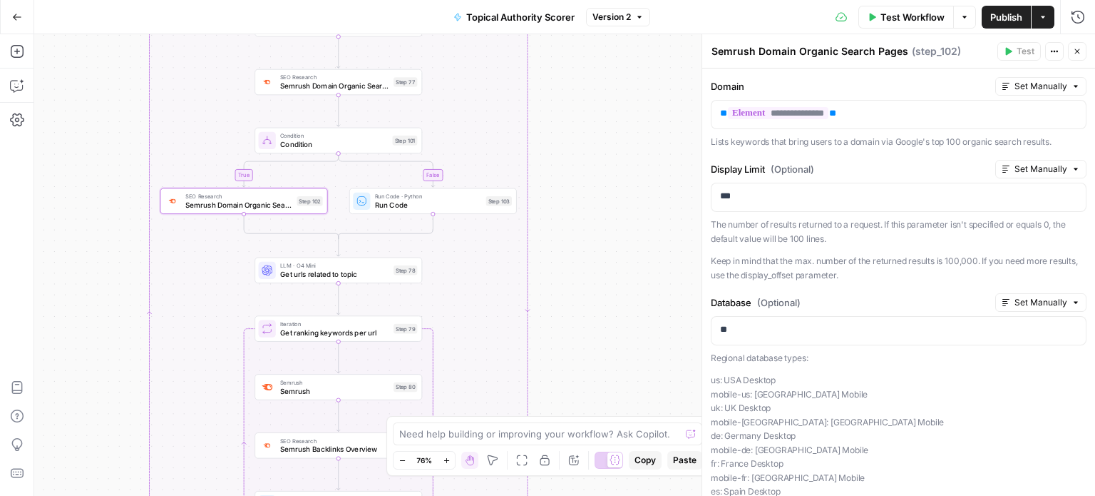
drag, startPoint x: 185, startPoint y: 232, endPoint x: 103, endPoint y: 245, distance: 83.0
click at [103, 245] on div "**********" at bounding box center [564, 264] width 1061 height 461
click at [351, 273] on span "Get urls related to topic" at bounding box center [333, 273] width 109 height 11
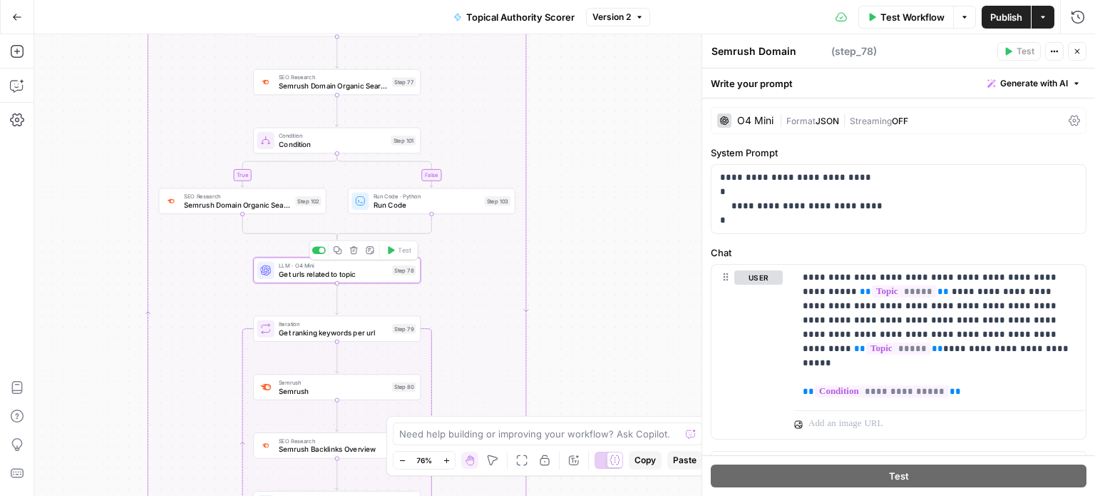
type textarea "Get urls related to topic"
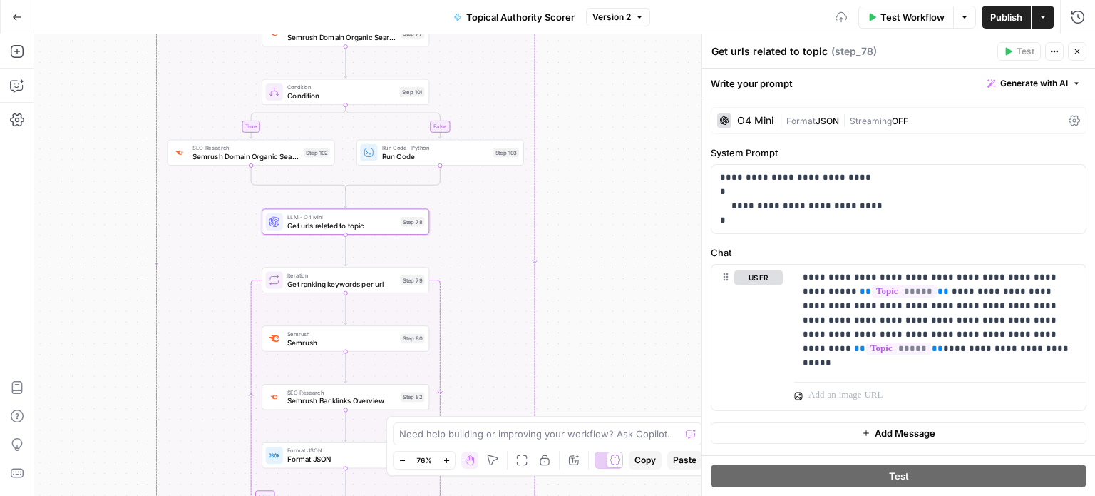
drag, startPoint x: 596, startPoint y: 319, endPoint x: 655, endPoint y: 131, distance: 196.5
click at [654, 139] on div "**********" at bounding box center [564, 264] width 1061 height 461
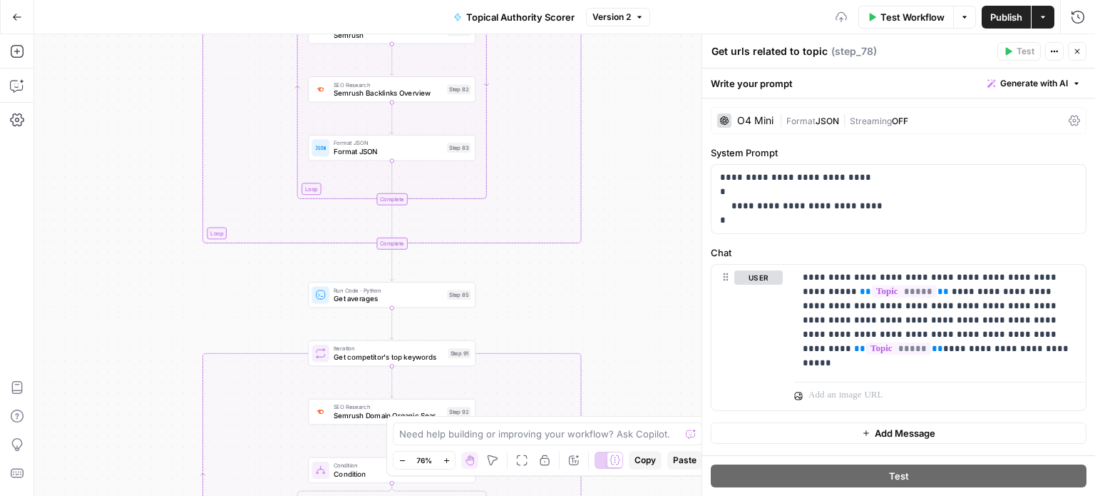
drag, startPoint x: 633, startPoint y: 279, endPoint x: 621, endPoint y: 150, distance: 128.9
click at [621, 150] on div "**********" at bounding box center [564, 264] width 1061 height 461
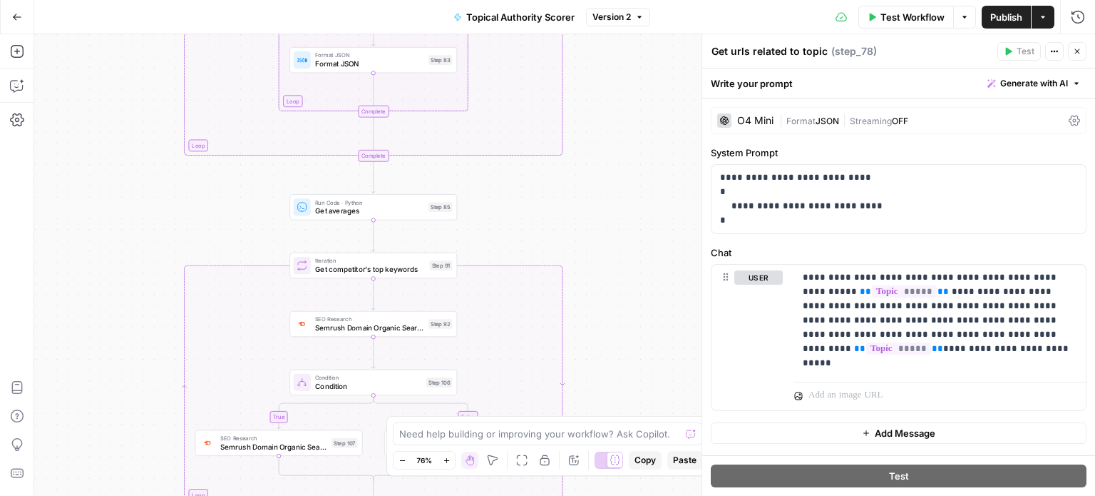
drag, startPoint x: 608, startPoint y: 205, endPoint x: 610, endPoint y: 133, distance: 72.8
click at [594, 104] on div "**********" at bounding box center [564, 264] width 1061 height 461
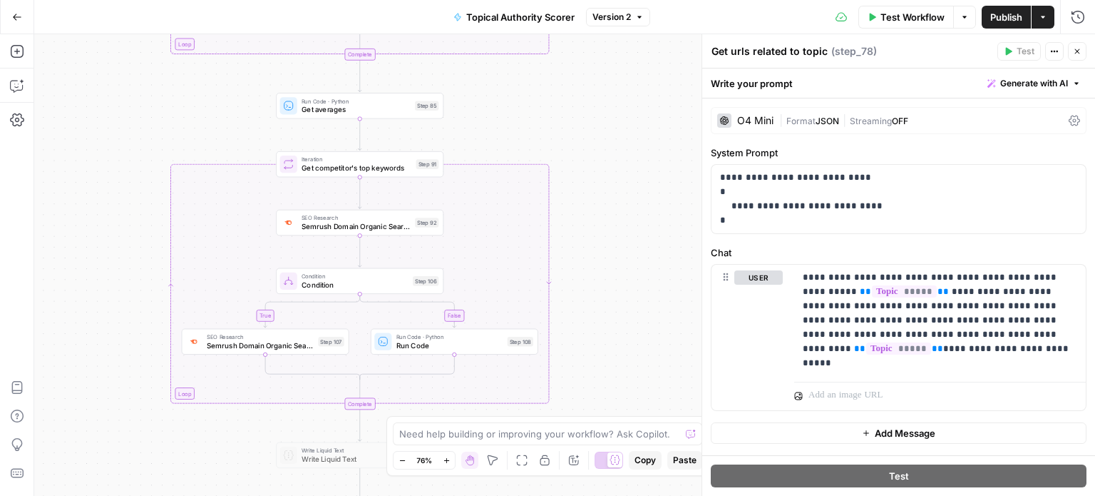
click at [341, 230] on span "Semrush Domain Organic Search Keywords" at bounding box center [356, 226] width 109 height 11
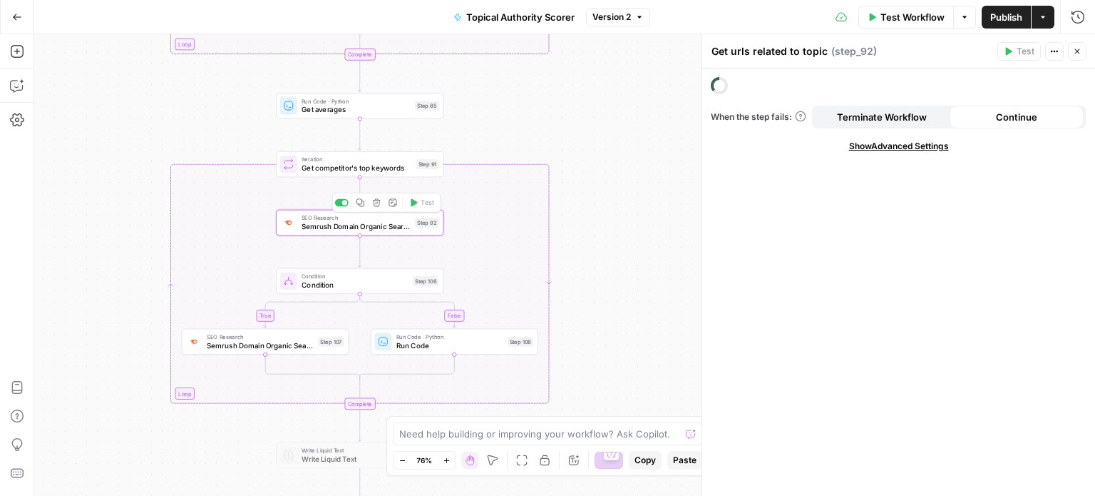
type textarea "Semrush Domain Organic Search Keywords"
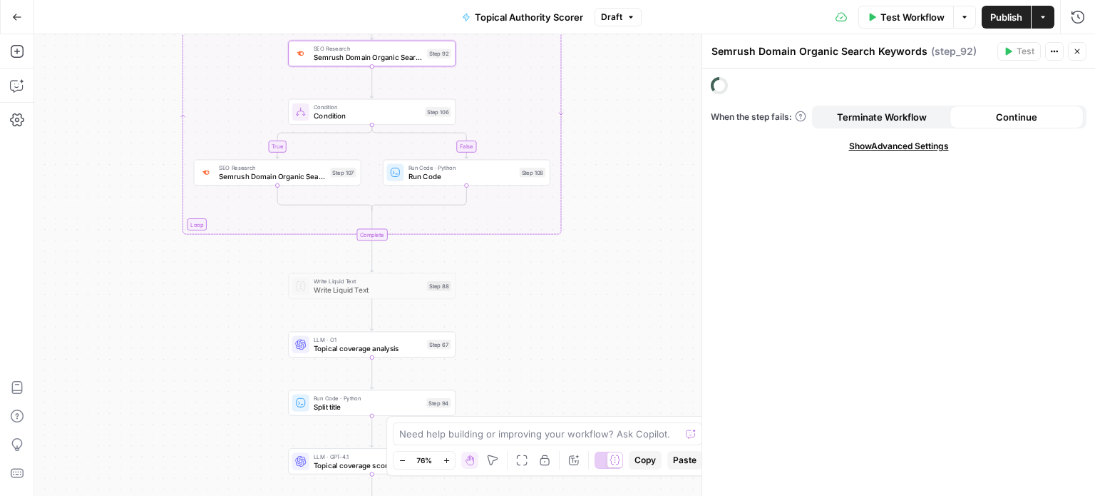
drag, startPoint x: 120, startPoint y: 141, endPoint x: 93, endPoint y: 393, distance: 253.1
click at [93, 396] on div "**********" at bounding box center [564, 264] width 1061 height 461
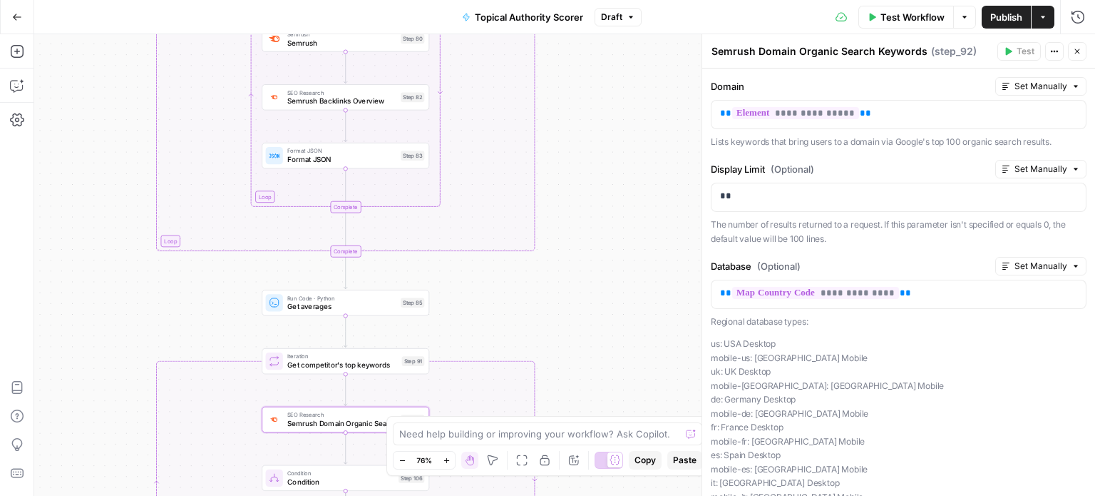
drag, startPoint x: 106, startPoint y: 152, endPoint x: 107, endPoint y: 345, distance: 193.3
click at [107, 345] on div "**********" at bounding box center [564, 264] width 1061 height 461
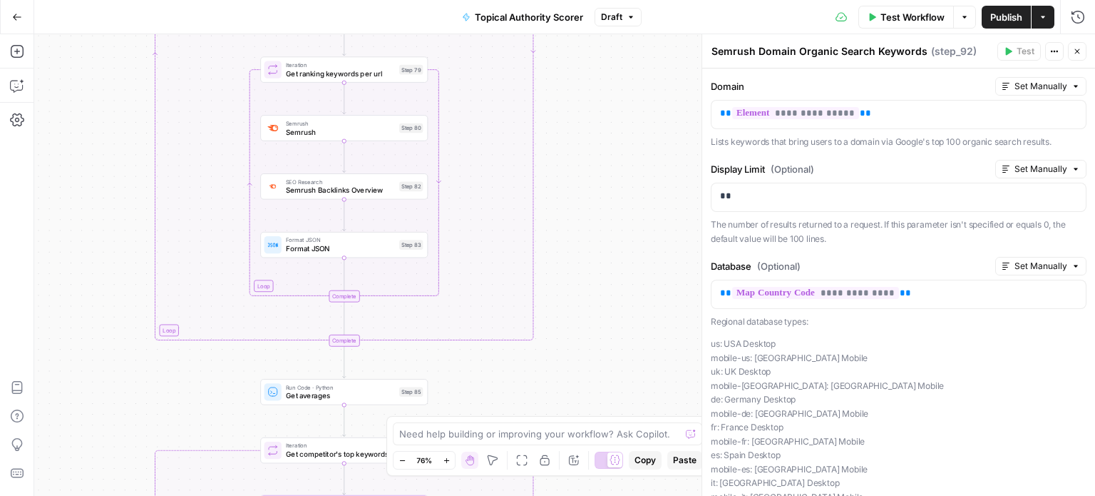
drag, startPoint x: 111, startPoint y: 182, endPoint x: 109, endPoint y: 307, distance: 125.5
click at [108, 308] on div "**********" at bounding box center [564, 264] width 1061 height 461
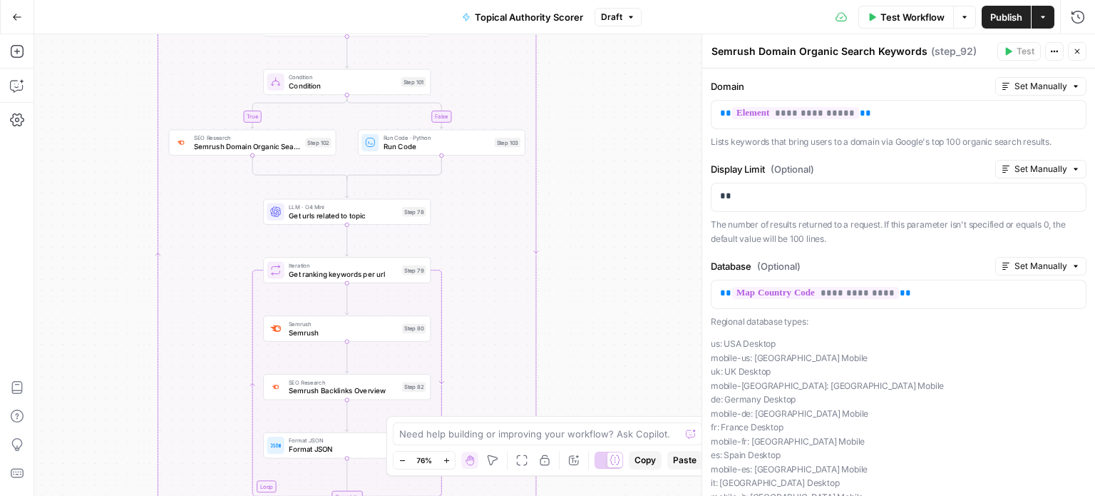
drag, startPoint x: 120, startPoint y: 247, endPoint x: 110, endPoint y: 322, distance: 74.8
click at [124, 389] on div "**********" at bounding box center [564, 264] width 1061 height 461
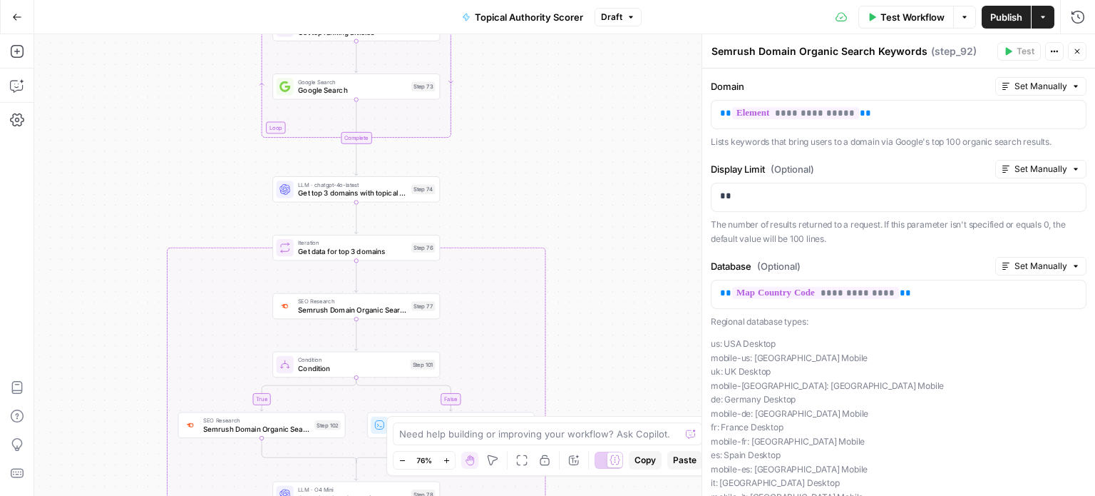
drag, startPoint x: 140, startPoint y: 260, endPoint x: 141, endPoint y: 337, distance: 77.0
click at [141, 337] on div "**********" at bounding box center [564, 264] width 1061 height 461
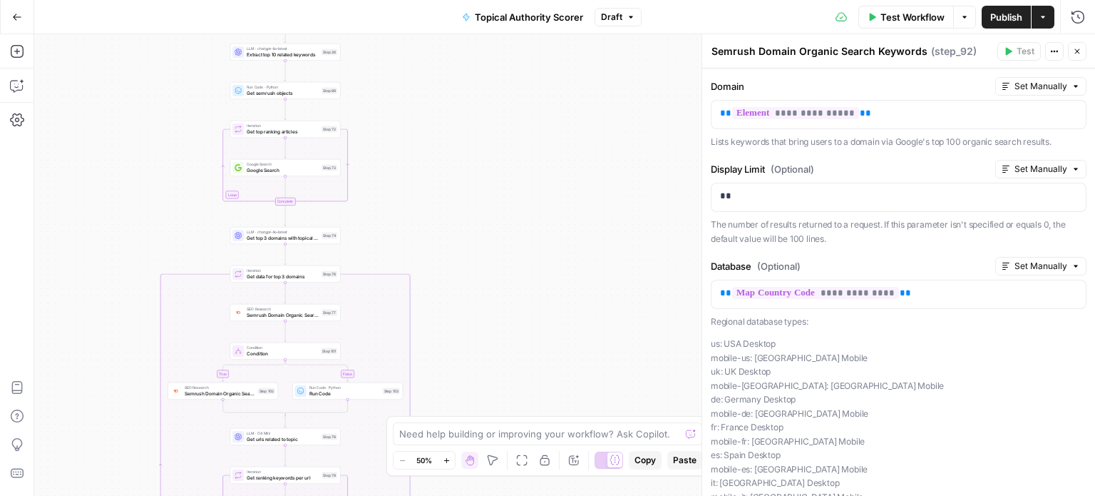
drag, startPoint x: 135, startPoint y: 118, endPoint x: 155, endPoint y: 370, distance: 253.3
click at [155, 370] on div "**********" at bounding box center [564, 264] width 1061 height 461
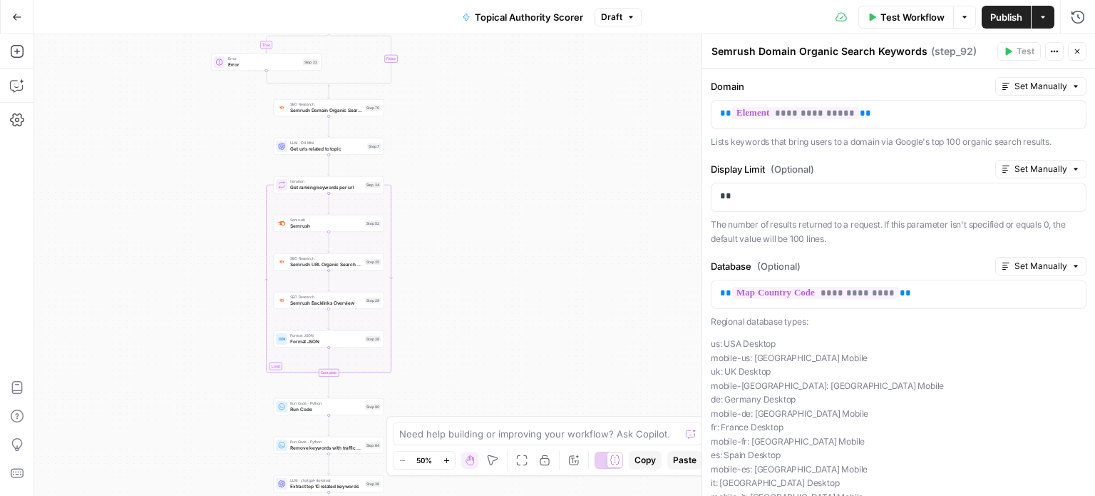
drag, startPoint x: 154, startPoint y: 214, endPoint x: 173, endPoint y: 424, distance: 210.6
click at [173, 424] on div "**********" at bounding box center [564, 264] width 1061 height 461
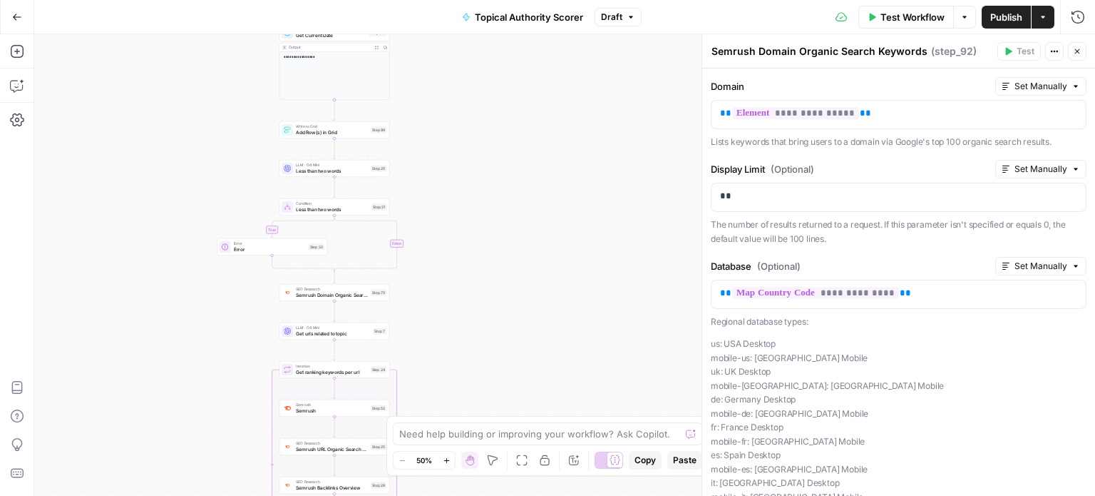
drag, startPoint x: 168, startPoint y: 400, endPoint x: 165, endPoint y: 467, distance: 67.1
click at [165, 467] on div "**********" at bounding box center [564, 264] width 1061 height 461
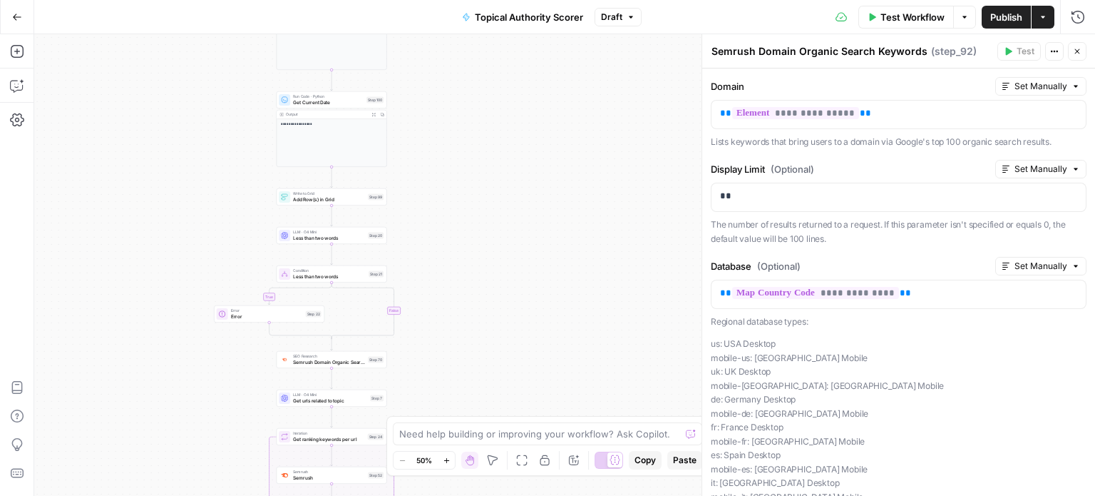
click at [163, 352] on div "**********" at bounding box center [564, 264] width 1061 height 461
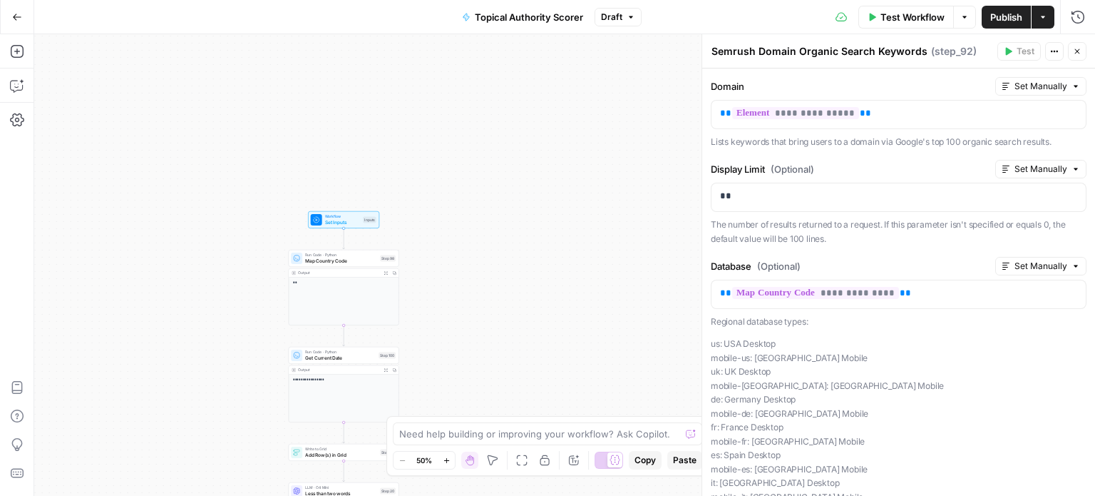
drag, startPoint x: 172, startPoint y: 258, endPoint x: 159, endPoint y: 214, distance: 46.0
click at [159, 214] on div "**********" at bounding box center [564, 264] width 1061 height 461
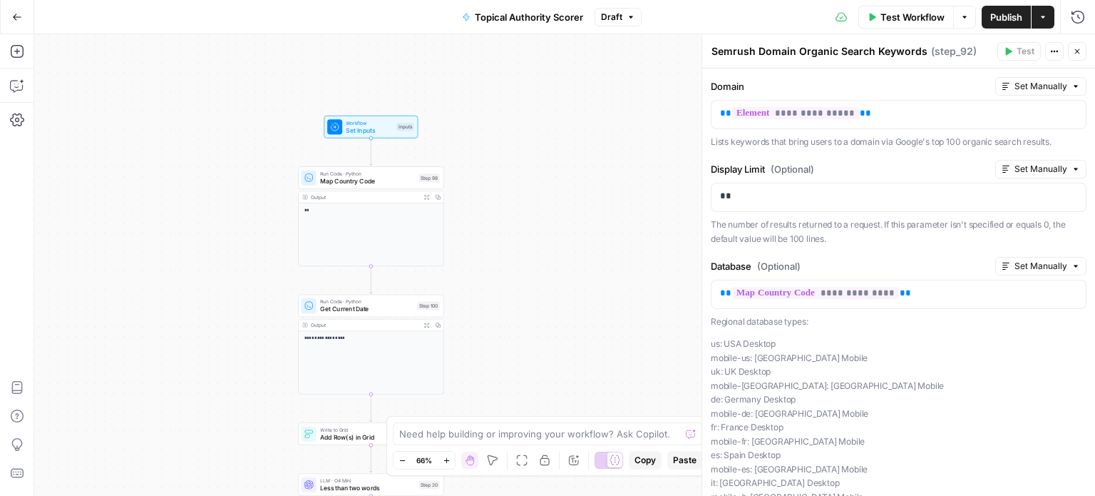
drag, startPoint x: 573, startPoint y: 215, endPoint x: 608, endPoint y: 14, distance: 203.4
click at [591, 48] on div "**********" at bounding box center [564, 264] width 1061 height 461
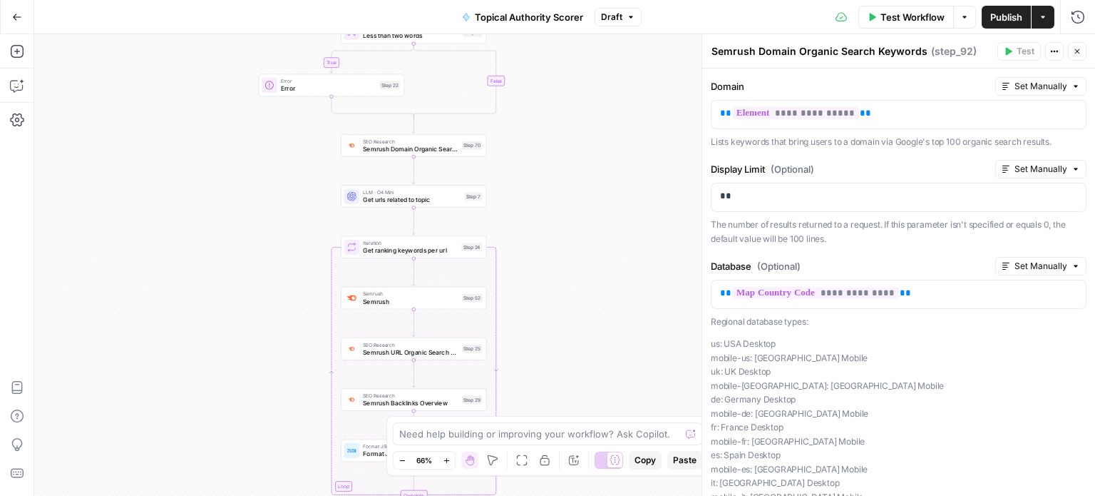
drag, startPoint x: 597, startPoint y: 82, endPoint x: 605, endPoint y: 41, distance: 41.4
click at [602, 47] on div "**********" at bounding box center [564, 264] width 1061 height 461
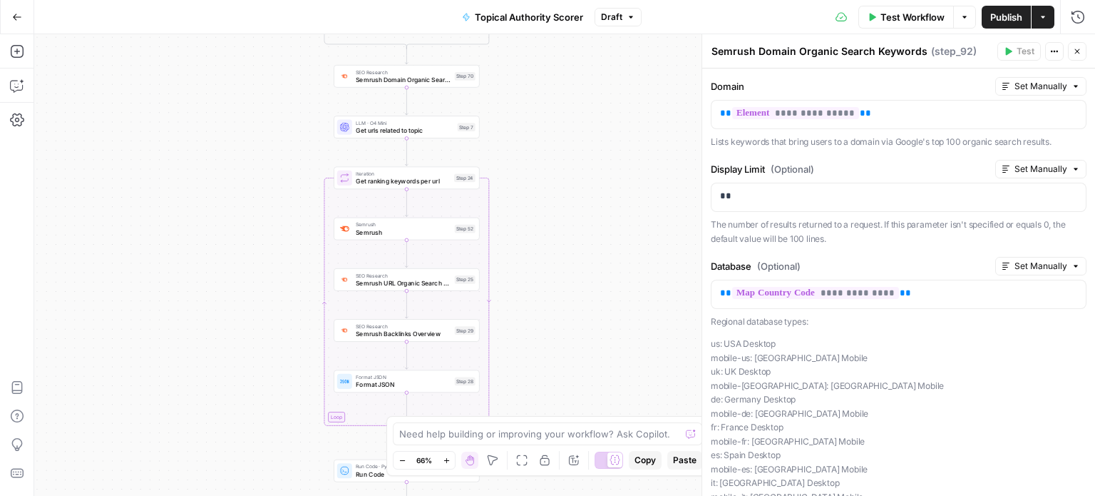
drag, startPoint x: 610, startPoint y: 187, endPoint x: 605, endPoint y: 213, distance: 26.3
click at [605, 213] on div "**********" at bounding box center [564, 264] width 1061 height 461
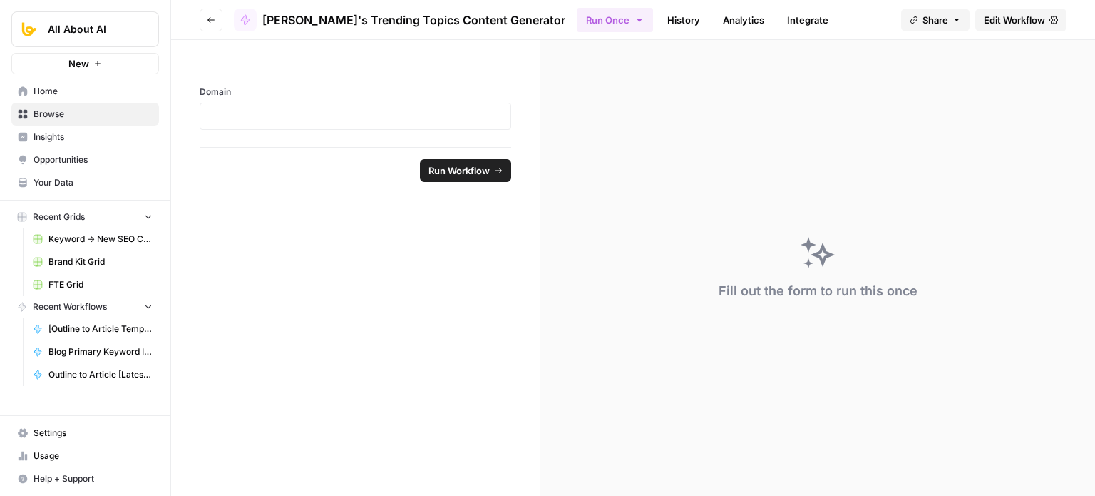
click at [1008, 16] on span "Edit Workflow" at bounding box center [1014, 20] width 61 height 14
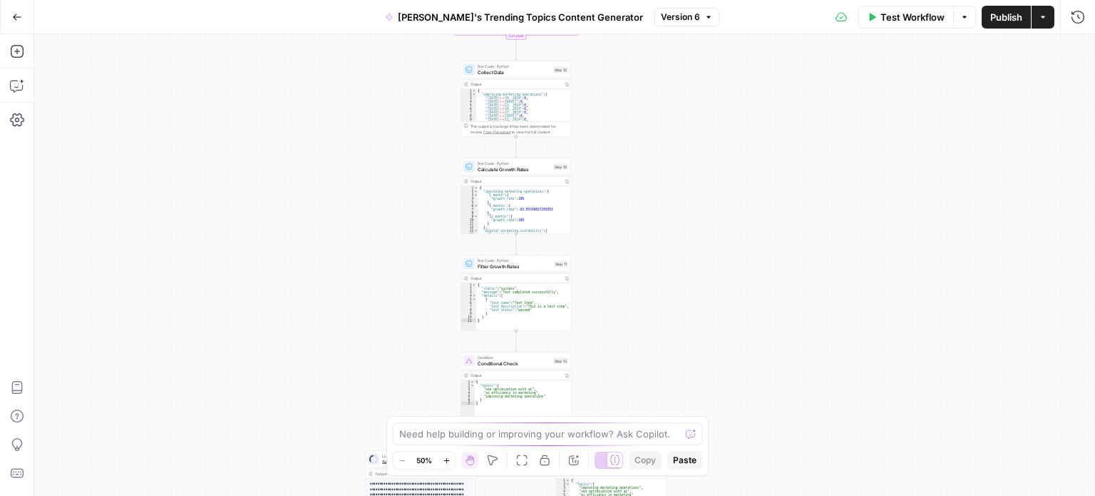
drag, startPoint x: 344, startPoint y: 204, endPoint x: 379, endPoint y: 171, distance: 48.5
click at [329, 265] on div "true false true false true false Workflow Set Inputs Inputs Run Code · Python V…" at bounding box center [564, 264] width 1061 height 461
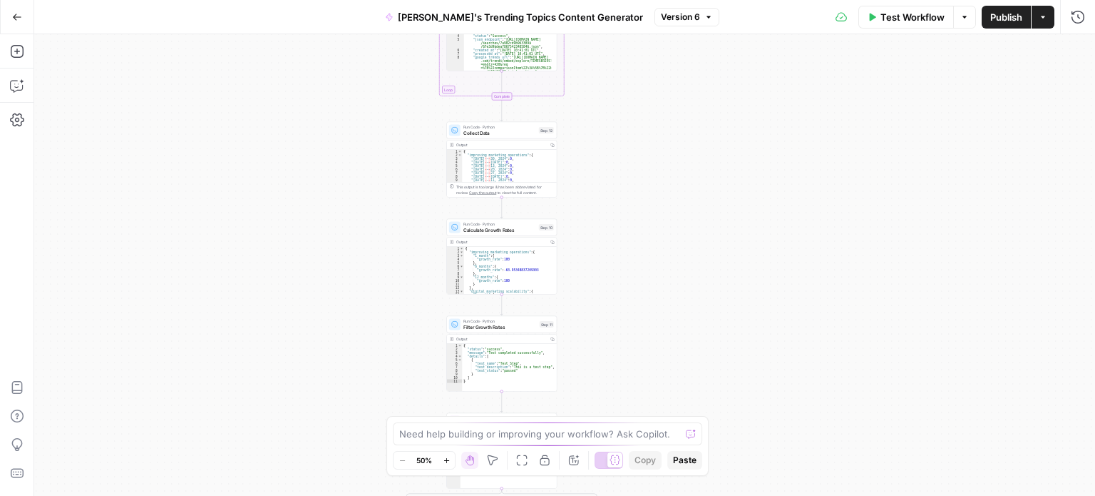
click at [495, 14] on span "[PERSON_NAME]'s Trending Topics Content Generator" at bounding box center [520, 17] width 245 height 14
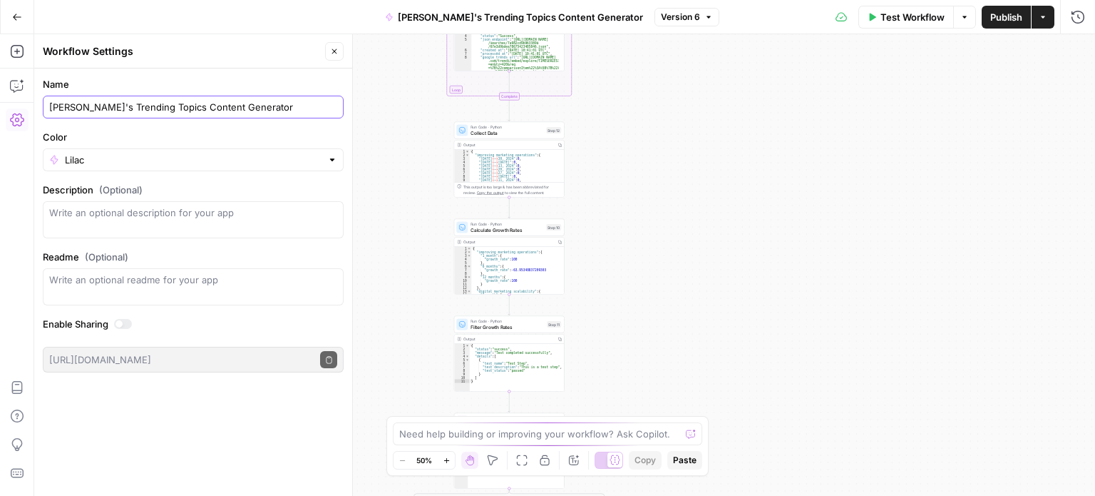
drag, startPoint x: 57, startPoint y: 105, endPoint x: 43, endPoint y: 105, distance: 14.3
click at [43, 105] on div "[PERSON_NAME]'s Trending Topics Content Generator" at bounding box center [193, 107] width 301 height 23
click at [69, 100] on input "[PERSON_NAME]'s Trending Topics Content Generator" at bounding box center [193, 107] width 288 height 14
drag, startPoint x: 72, startPoint y: 107, endPoint x: 26, endPoint y: 105, distance: 46.4
click at [26, 105] on body "All About AI New Home Browse Insights Opportunities Your Data Recent Grids Keyw…" at bounding box center [547, 248] width 1095 height 496
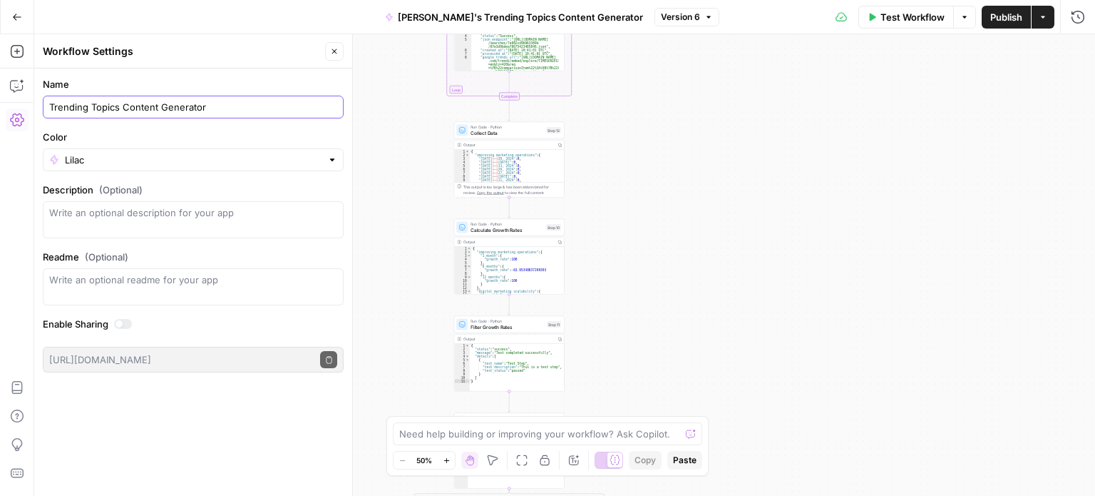
type input "Trending Topics Content Generator"
click at [334, 55] on icon "button" at bounding box center [334, 51] width 9 height 9
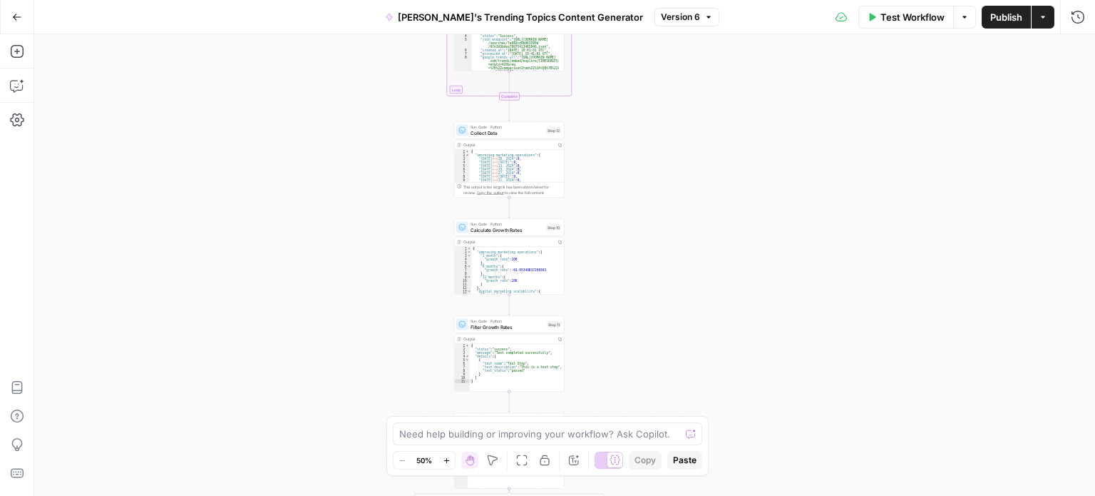
click at [310, 287] on div "true false true false true false Workflow Set Inputs Inputs Run Code · Python V…" at bounding box center [564, 264] width 1061 height 461
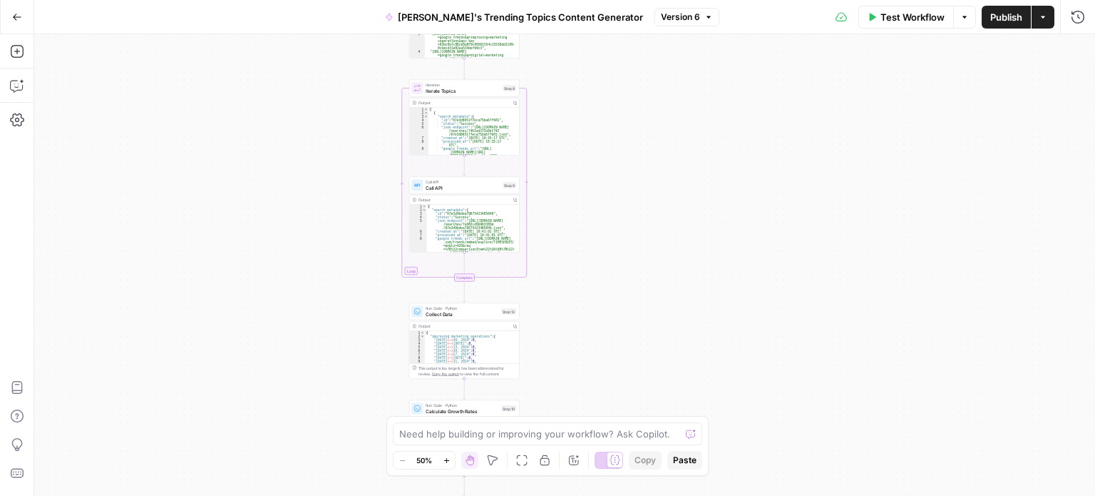
click at [301, 296] on div "true false true false true false Workflow Set Inputs Inputs Run Code · Python V…" at bounding box center [564, 264] width 1061 height 461
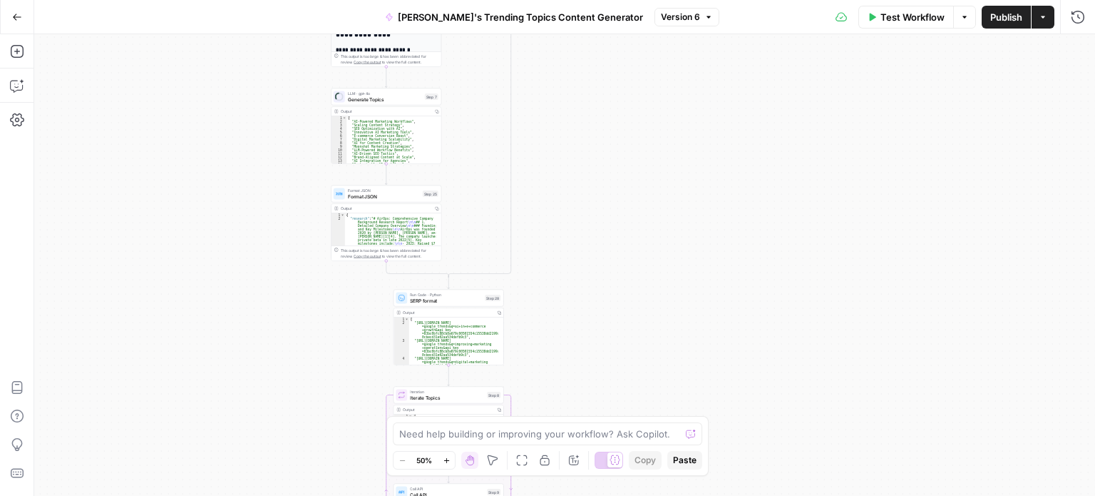
drag, startPoint x: 265, startPoint y: 235, endPoint x: 266, endPoint y: 265, distance: 30.0
click at [268, 269] on div "true false true false true false Workflow Set Inputs Inputs Run Code · Python V…" at bounding box center [564, 264] width 1061 height 461
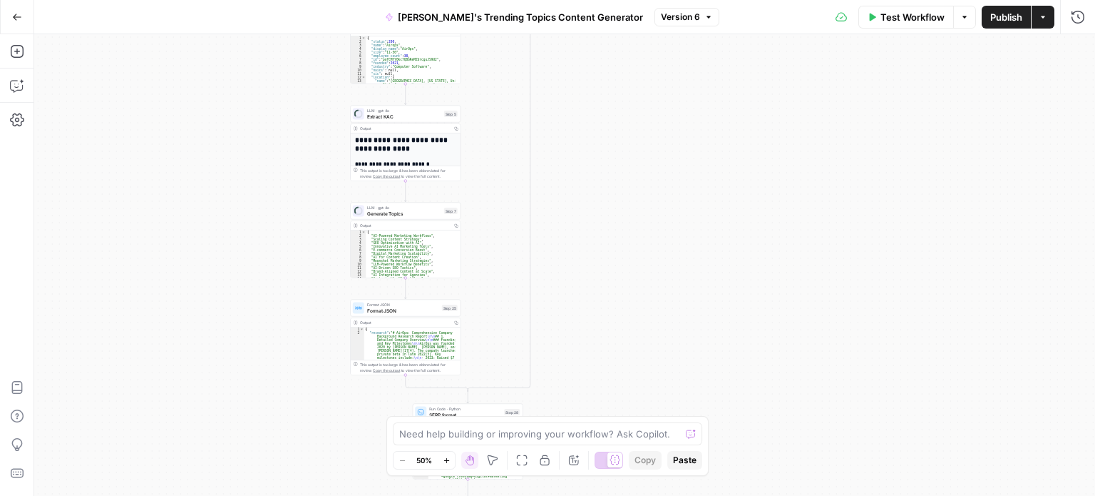
click at [220, 230] on div "true false true false true false Workflow Set Inputs Inputs Run Code · Python V…" at bounding box center [564, 264] width 1061 height 461
click at [452, 25] on button "[PERSON_NAME]'s Trending Topics Content Generator" at bounding box center [514, 17] width 275 height 23
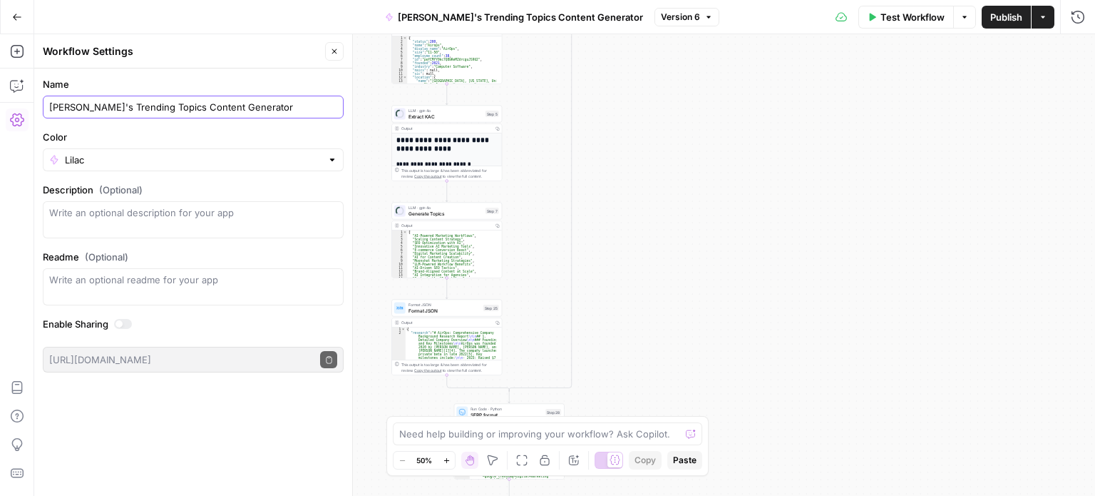
drag, startPoint x: 71, startPoint y: 108, endPoint x: 43, endPoint y: 101, distance: 29.4
click at [43, 103] on div "[PERSON_NAME]'s Trending Topics Content Generator" at bounding box center [193, 107] width 301 height 23
type input "Trending Topics Content Generator"
click at [163, 422] on div "Name Trending Topics Content Generator Color Lilac Description (Optional) Readm…" at bounding box center [193, 281] width 318 height 427
click at [337, 56] on button "Close" at bounding box center [334, 51] width 19 height 19
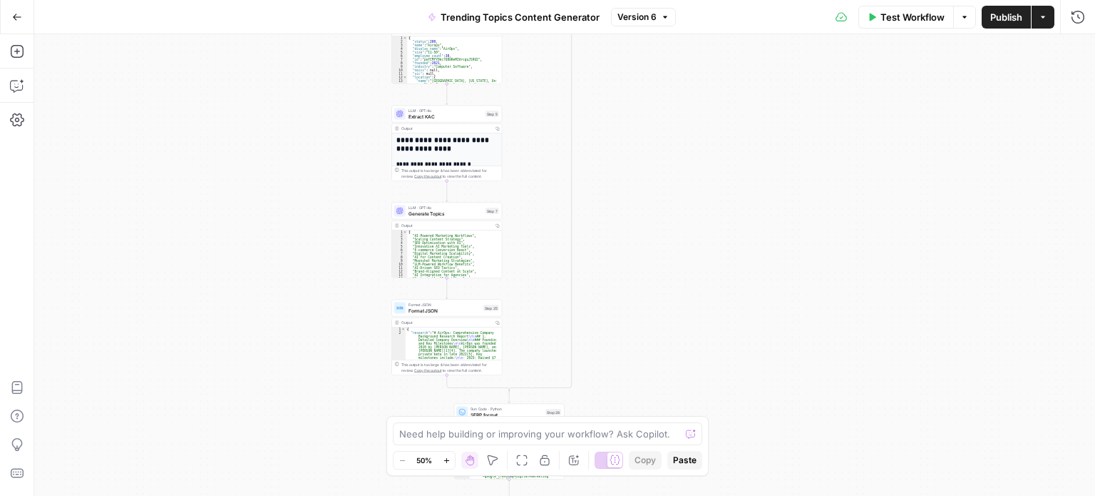
drag, startPoint x: 779, startPoint y: 111, endPoint x: 762, endPoint y: 338, distance: 228.2
click at [762, 353] on div "true false true false true false Workflow Set Inputs Inputs Run Code · Python V…" at bounding box center [564, 264] width 1061 height 461
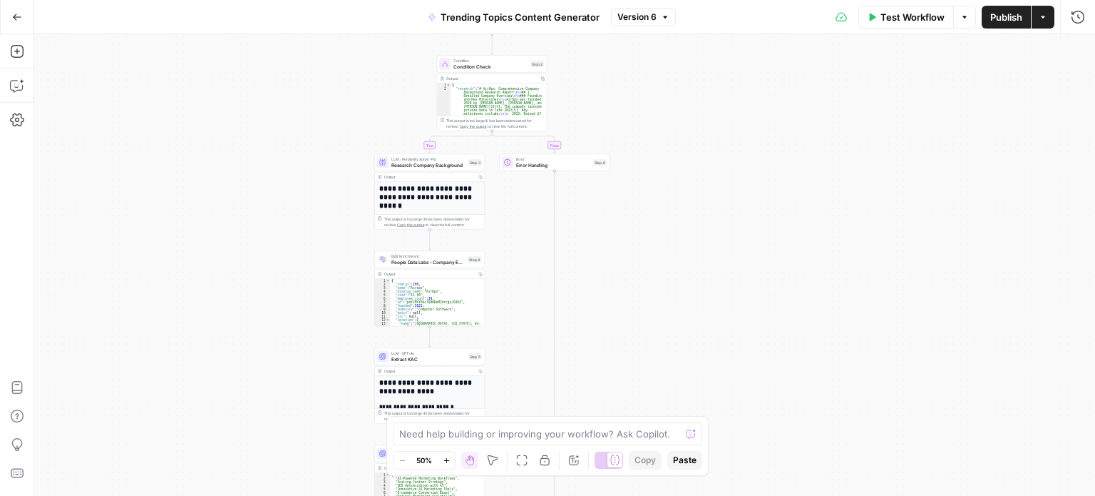
click at [752, 282] on div "true false true false true false Workflow Set Inputs Inputs Run Code · Python V…" at bounding box center [564, 264] width 1061 height 461
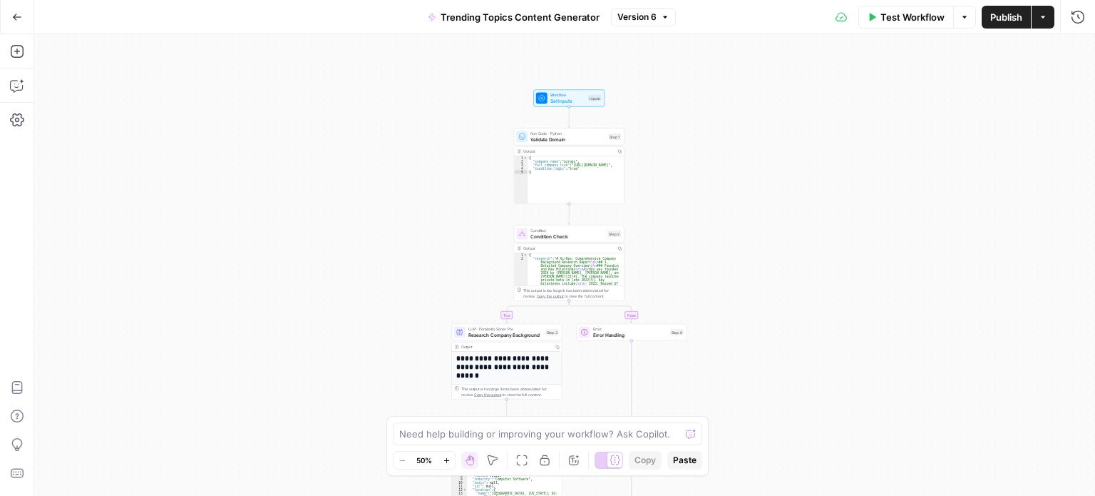
click at [712, 178] on div "true false true false true false Workflow Set Inputs Inputs Run Code · Python V…" at bounding box center [564, 264] width 1061 height 461
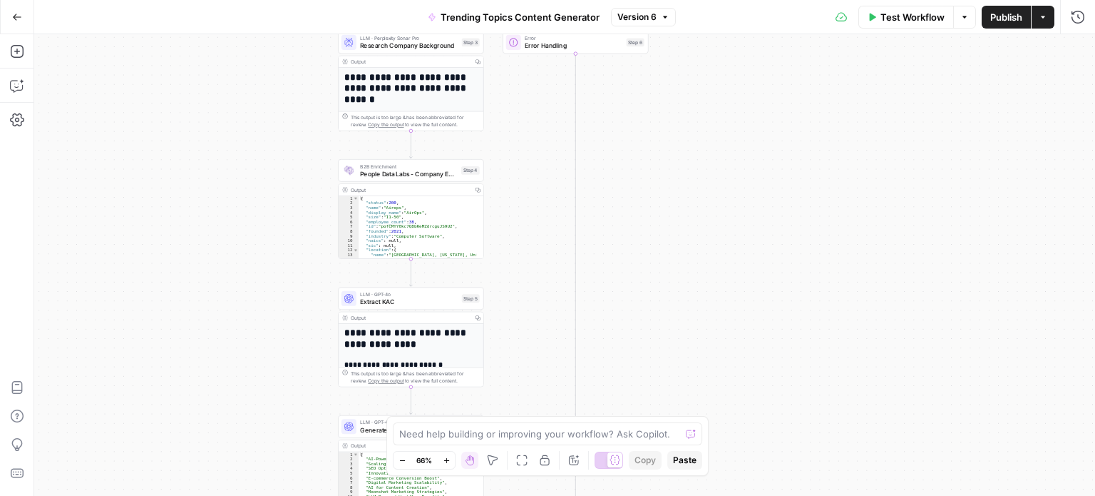
drag, startPoint x: 690, startPoint y: 315, endPoint x: 737, endPoint y: 113, distance: 207.1
click at [731, 0] on html "All About AI New Home Browse Insights Opportunities Your Data Recent Grids Keyw…" at bounding box center [547, 248] width 1095 height 496
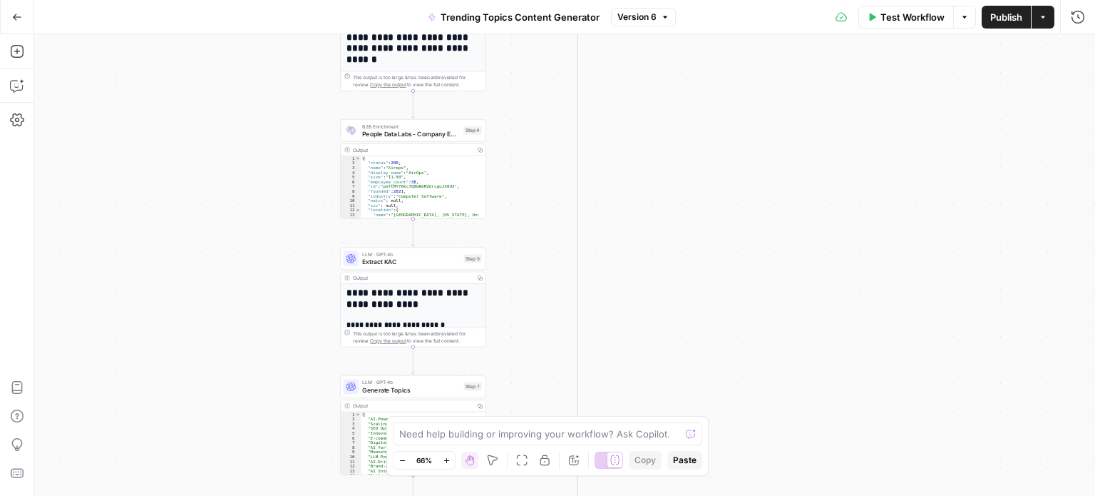
click at [720, 8] on div "Go Back Trending Topics Content Generator Version 6 Test Workflow Options Publi…" at bounding box center [547, 248] width 1095 height 496
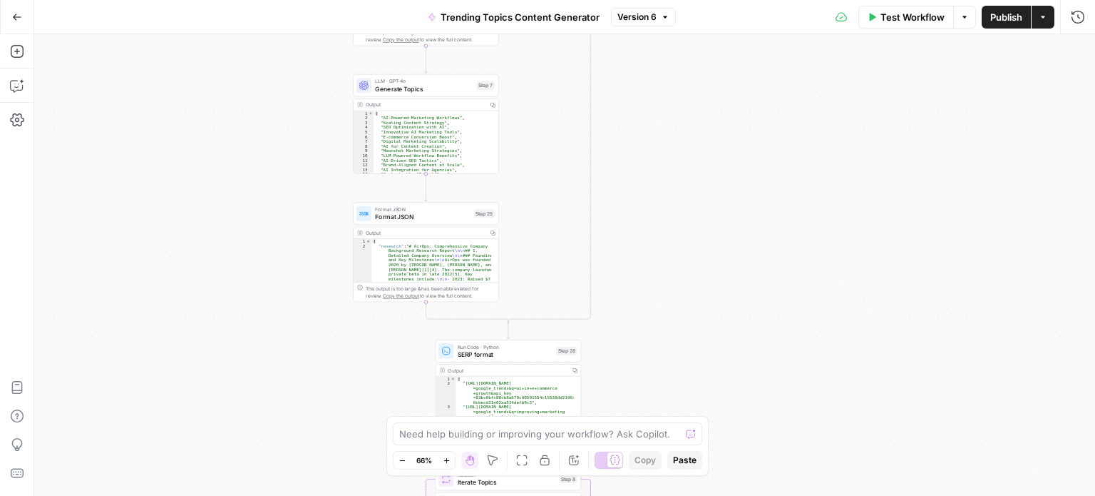
click at [675, 24] on div "Go Back Trending Topics Content Generator Version 6 Test Workflow Options Publi…" at bounding box center [547, 248] width 1095 height 496
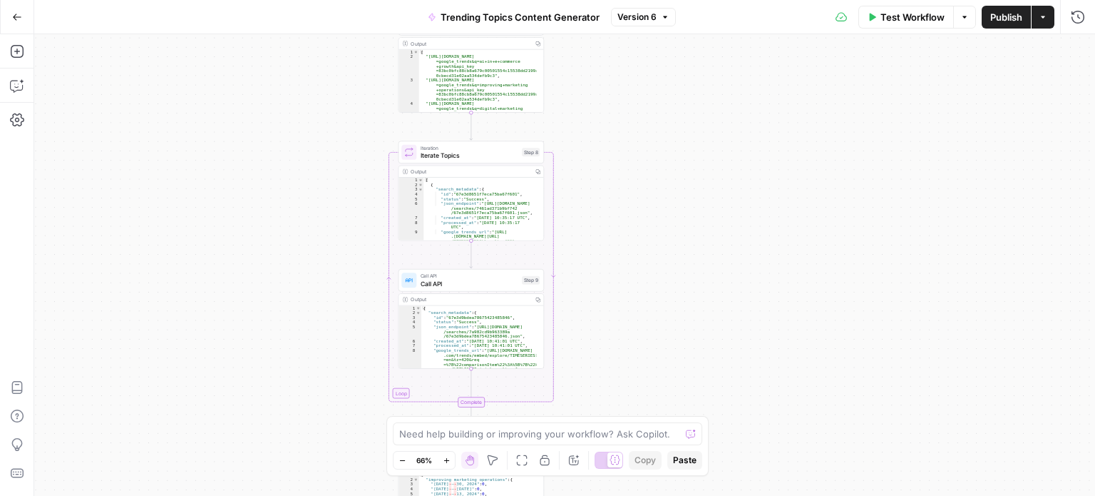
click at [740, 73] on div "true false true false true false Workflow Set Inputs Inputs Run Code · Python V…" at bounding box center [564, 264] width 1061 height 461
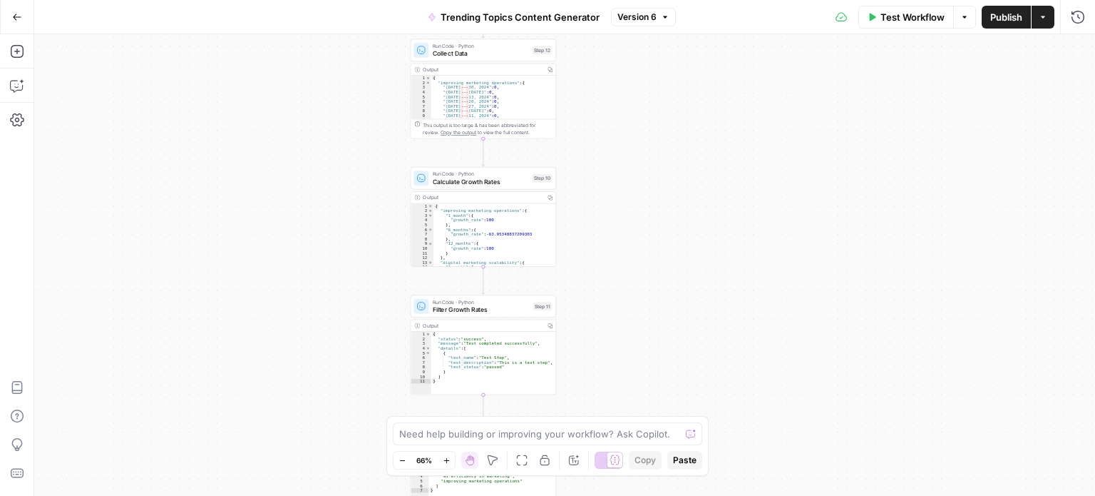
drag, startPoint x: 707, startPoint y: 214, endPoint x: 705, endPoint y: 103, distance: 110.6
click at [705, 103] on div "true false true false true false Workflow Set Inputs Inputs Run Code · Python V…" at bounding box center [564, 264] width 1061 height 461
click at [722, 183] on div "true false true false true false Workflow Set Inputs Inputs Run Code · Python V…" at bounding box center [564, 264] width 1061 height 461
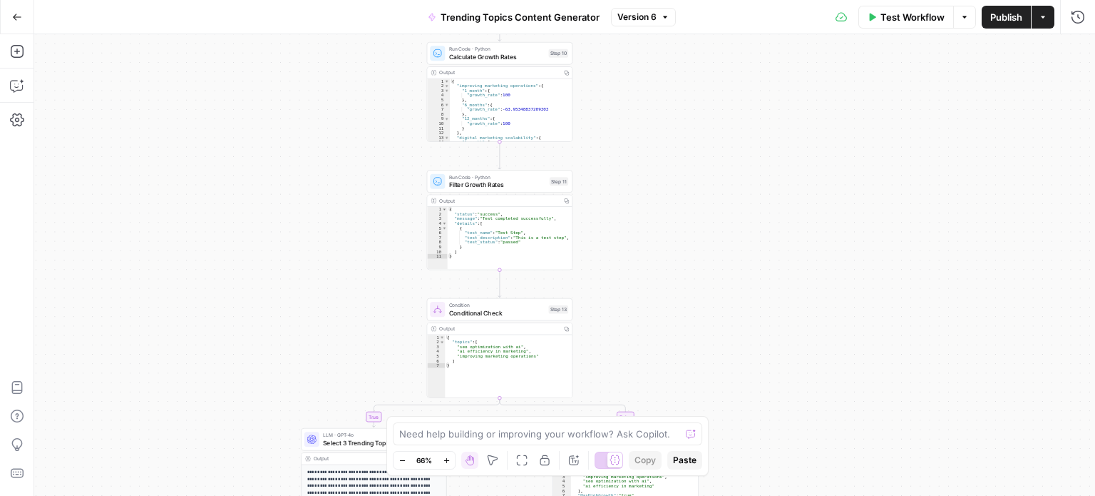
drag, startPoint x: 673, startPoint y: 342, endPoint x: 691, endPoint y: 339, distance: 18.2
click at [691, 339] on div "true false true false true false Workflow Set Inputs Inputs Run Code · Python V…" at bounding box center [564, 264] width 1061 height 461
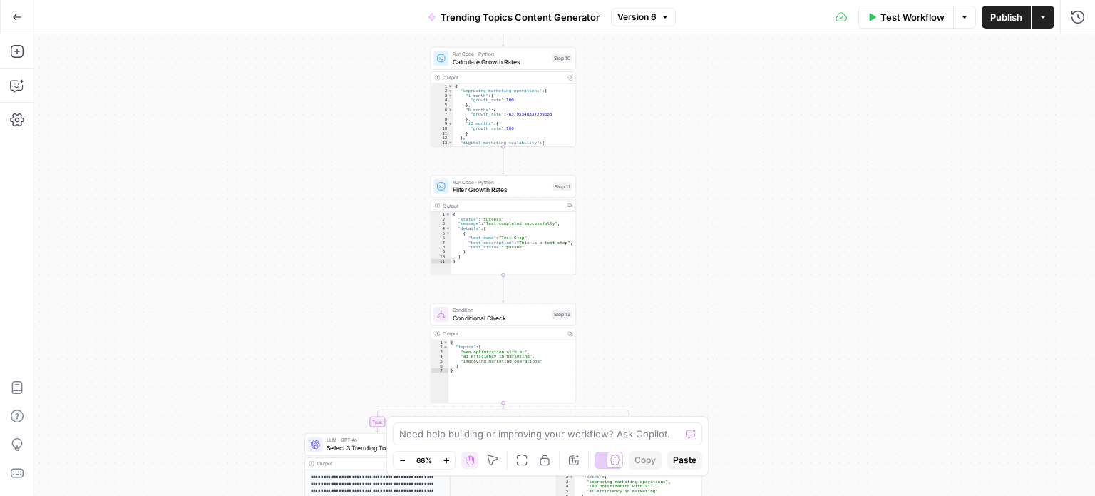
drag, startPoint x: 685, startPoint y: 131, endPoint x: 680, endPoint y: 73, distance: 57.9
click at [673, 0] on html "All About AI New Home Browse Insights Opportunities Your Data Recent Grids Keyw…" at bounding box center [547, 248] width 1095 height 496
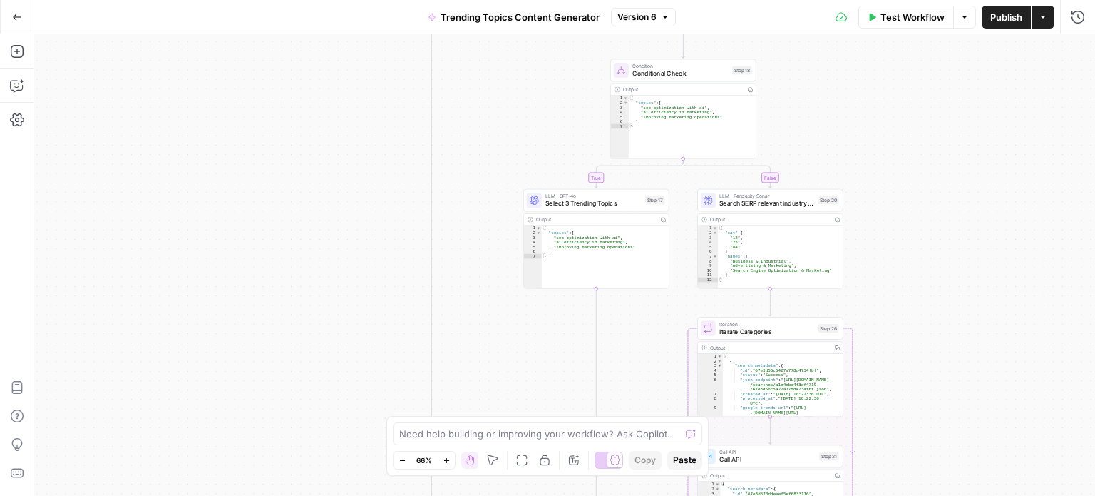
click at [856, 80] on div "true false true false true false Workflow Set Inputs Inputs Run Code · Python V…" at bounding box center [564, 264] width 1061 height 461
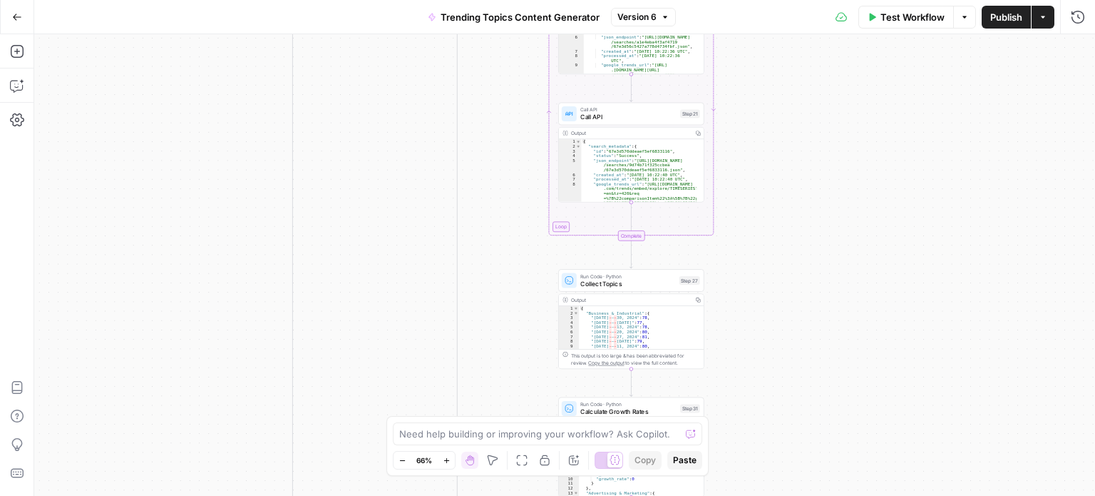
drag, startPoint x: 811, startPoint y: -39, endPoint x: 813, endPoint y: -78, distance: 39.3
click at [813, 0] on html "All About AI New Home Browse Insights Opportunities Your Data Recent Grids Keyw…" at bounding box center [547, 248] width 1095 height 496
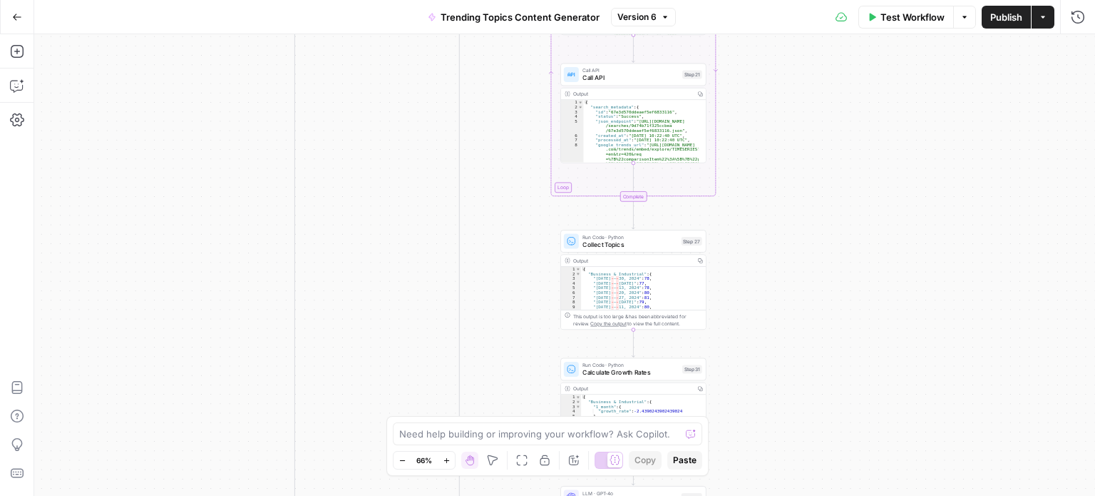
click at [767, 354] on div "true false true false true false Workflow Set Inputs Inputs Run Code · Python V…" at bounding box center [564, 264] width 1061 height 461
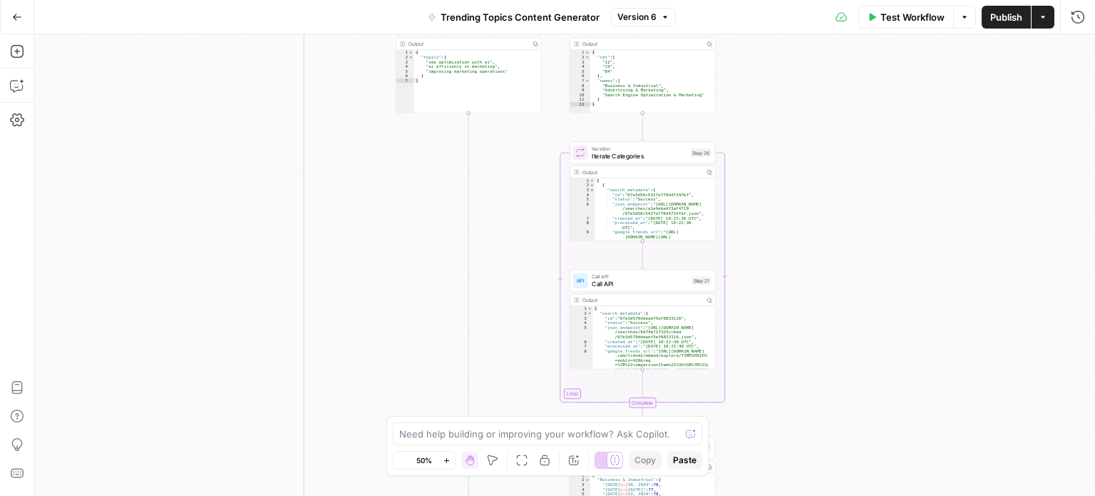
click at [780, 31] on div "Go Back Trending Topics Content Generator Version 6 Test Workflow Options Publi…" at bounding box center [547, 248] width 1095 height 496
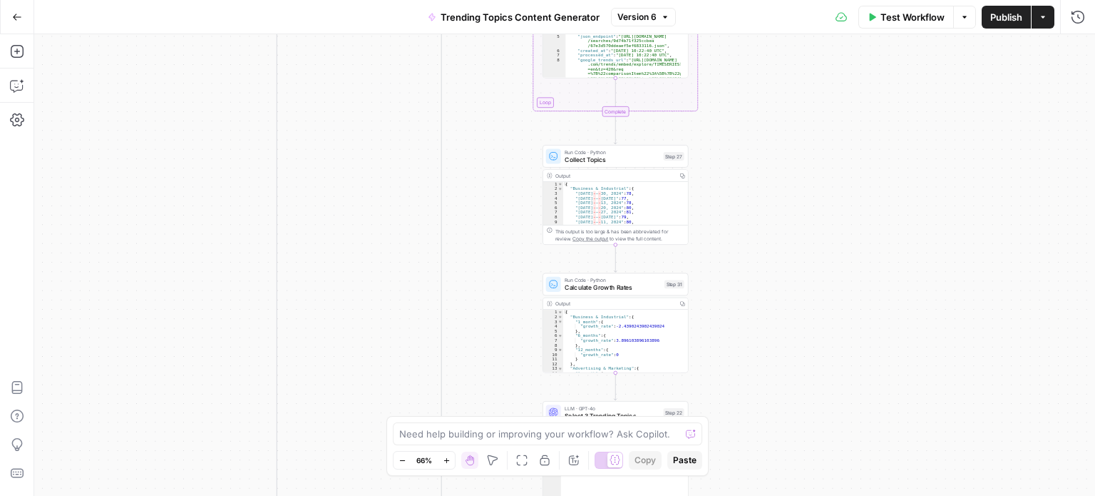
click at [747, 8] on div "Go Back Trending Topics Content Generator Version 6 Test Workflow Options Publi…" at bounding box center [547, 248] width 1095 height 496
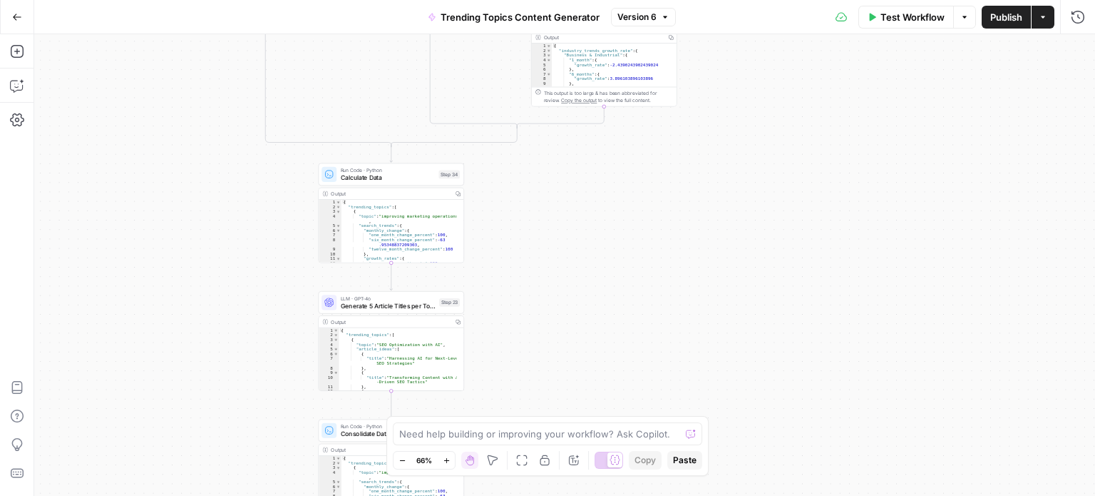
click at [781, 103] on div "true false true false true false Workflow Set Inputs Inputs Run Code · Python V…" at bounding box center [564, 264] width 1061 height 461
click at [596, 36] on div "true false true false true false Workflow Set Inputs Inputs Run Code · Python V…" at bounding box center [564, 264] width 1061 height 461
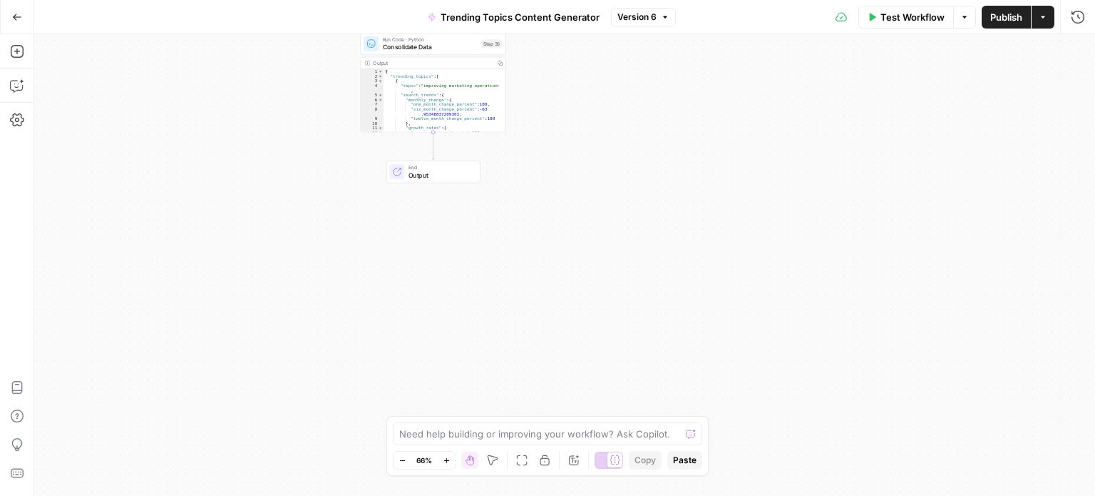
drag, startPoint x: 603, startPoint y: 146, endPoint x: 653, endPoint y: 391, distance: 249.7
click at [642, 447] on body "All About AI New Home Browse Insights Opportunities Your Data Recent Grids Keyw…" at bounding box center [547, 248] width 1095 height 496
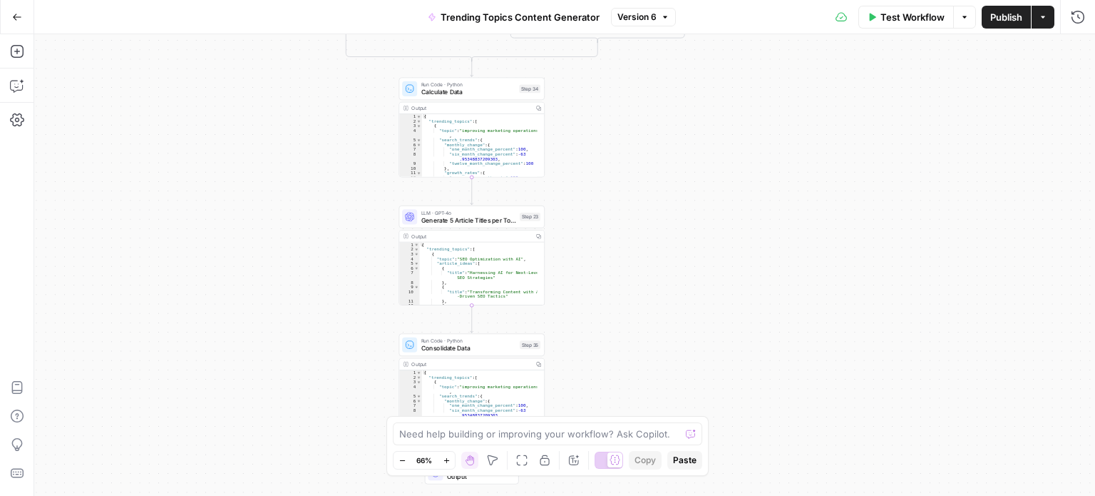
click at [697, 467] on body "All About AI New Home Browse Insights Opportunities Your Data Recent Grids Keyw…" at bounding box center [547, 248] width 1095 height 496
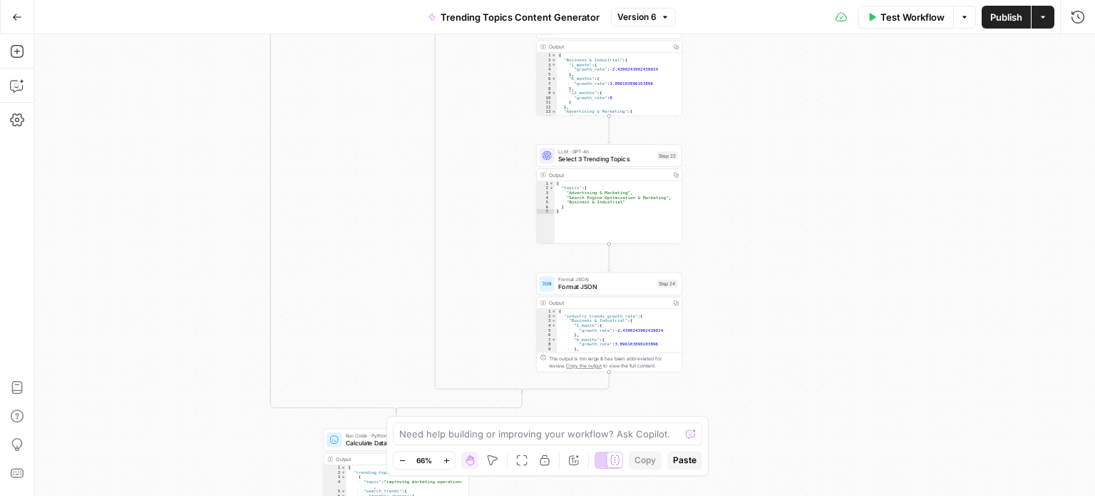
drag, startPoint x: 799, startPoint y: 150, endPoint x: 795, endPoint y: 250, distance: 99.2
click at [748, 446] on div "true false true false true false Workflow Set Inputs Inputs Run Code · Python V…" at bounding box center [564, 264] width 1061 height 461
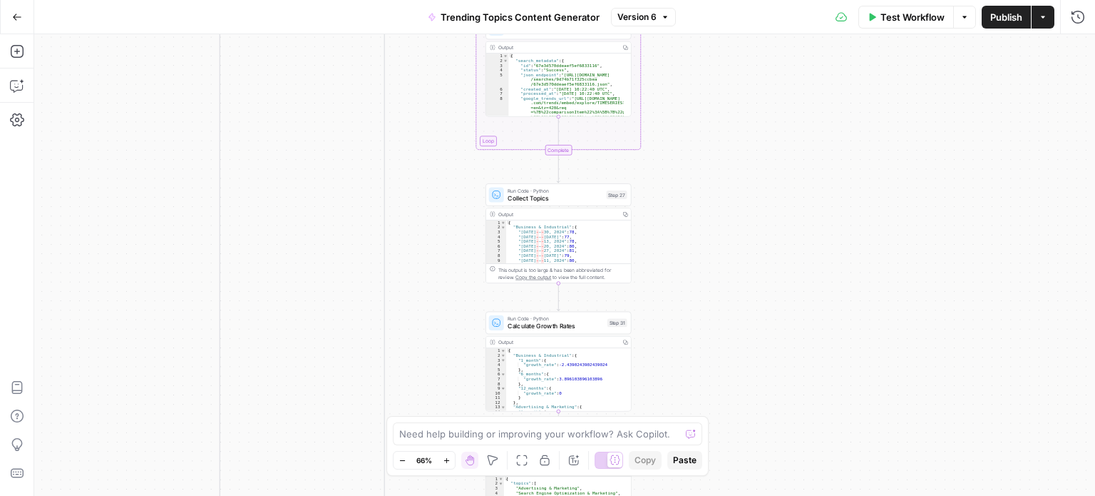
click at [760, 495] on html "All About AI New Home Browse Insights Opportunities Your Data Recent Grids Keyw…" at bounding box center [547, 248] width 1095 height 496
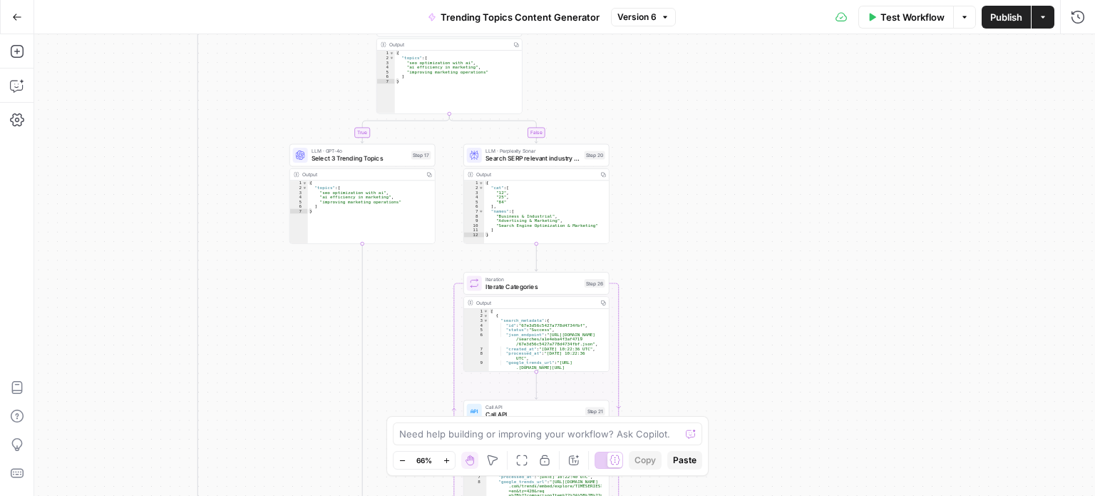
click at [784, 477] on div "true false true false true false Workflow Set Inputs Inputs Run Code · Python V…" at bounding box center [564, 264] width 1061 height 461
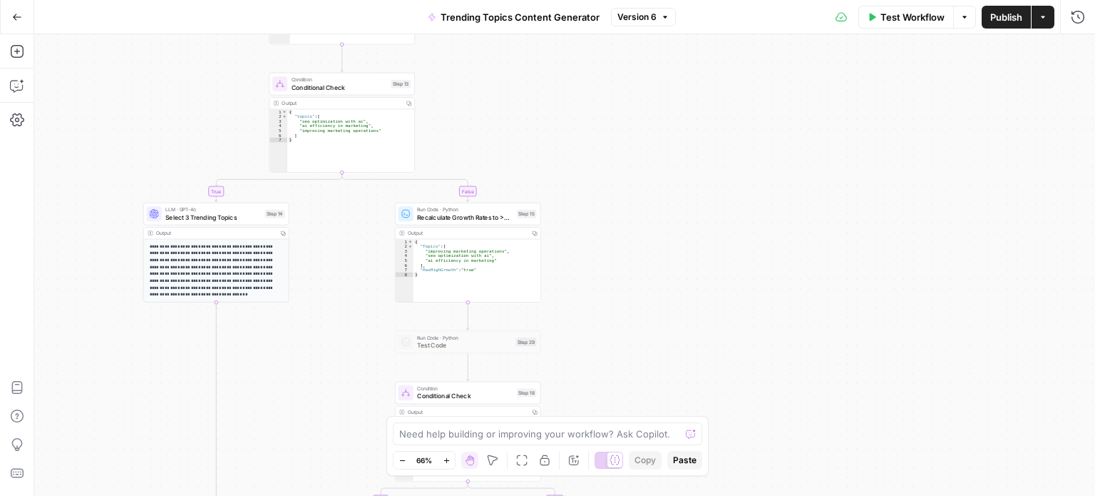
drag, startPoint x: 699, startPoint y: 148, endPoint x: 713, endPoint y: 391, distance: 243.6
click at [730, 420] on div "true false true false true false Workflow Set Inputs Inputs Run Code · Python V…" at bounding box center [564, 264] width 1061 height 461
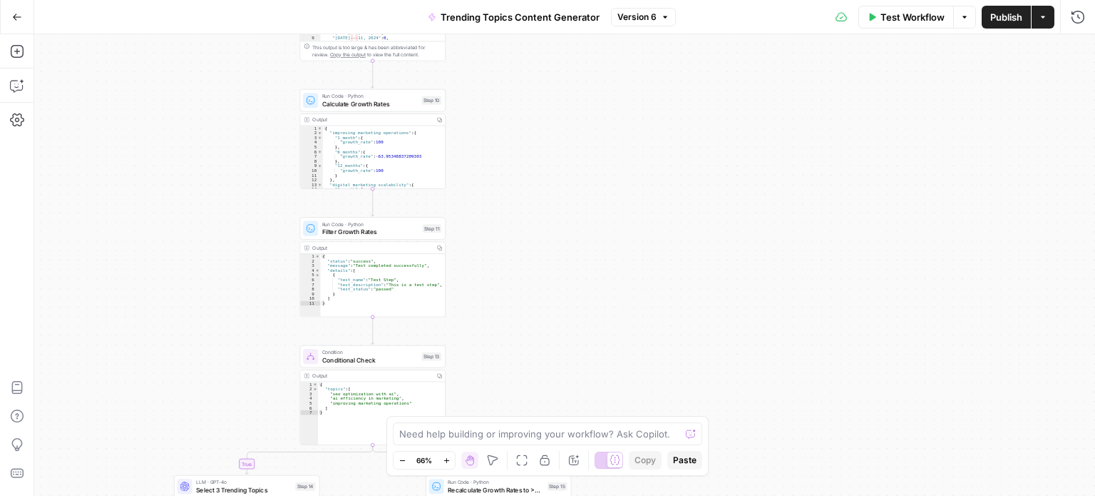
drag, startPoint x: 640, startPoint y: 213, endPoint x: 701, endPoint y: 388, distance: 185.2
click at [702, 407] on div "true false true false true false Workflow Set Inputs Inputs Run Code · Python V…" at bounding box center [564, 264] width 1061 height 461
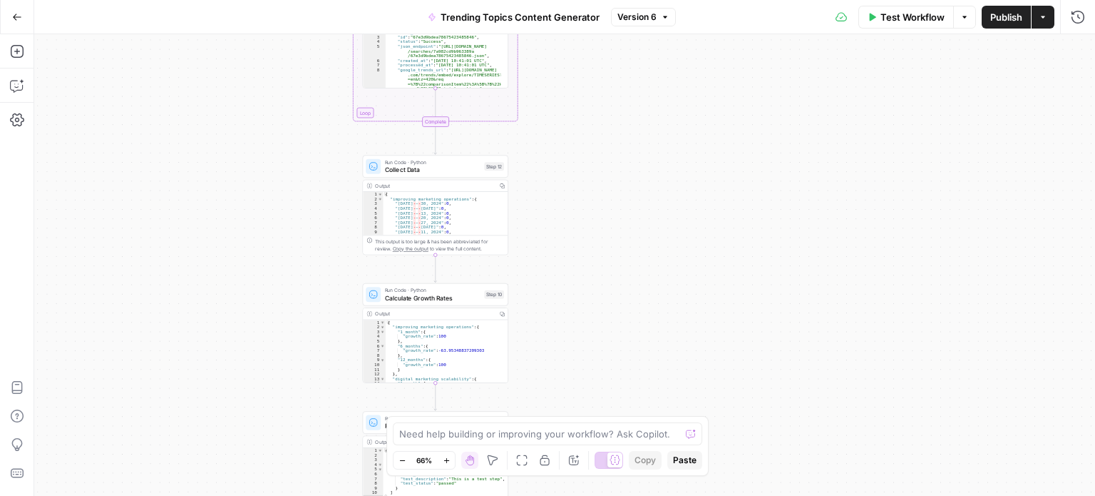
click at [707, 344] on div "true false true false true false Workflow Set Inputs Inputs Run Code · Python V…" at bounding box center [564, 264] width 1061 height 461
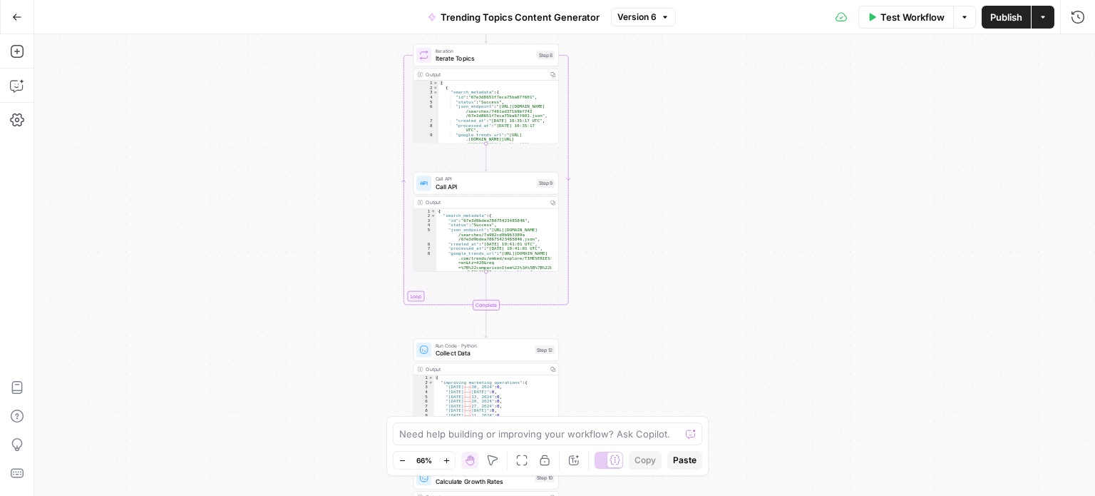
click at [697, 322] on div "true false true false true false Workflow Set Inputs Inputs Run Code · Python V…" at bounding box center [564, 264] width 1061 height 461
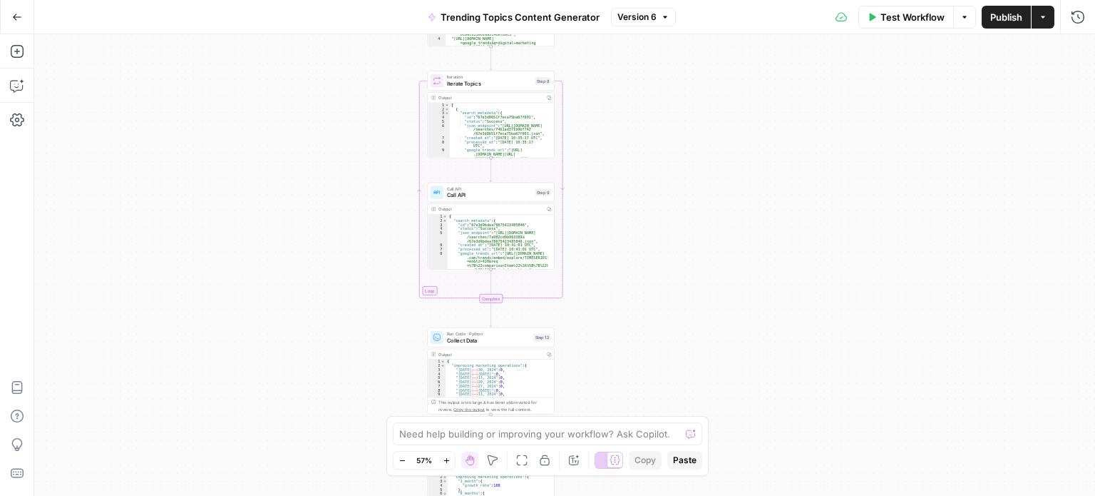
click at [679, 333] on div "true false true false true false Workflow Set Inputs Inputs Run Code · Python V…" at bounding box center [564, 264] width 1061 height 461
